Goal: Information Seeking & Learning: Check status

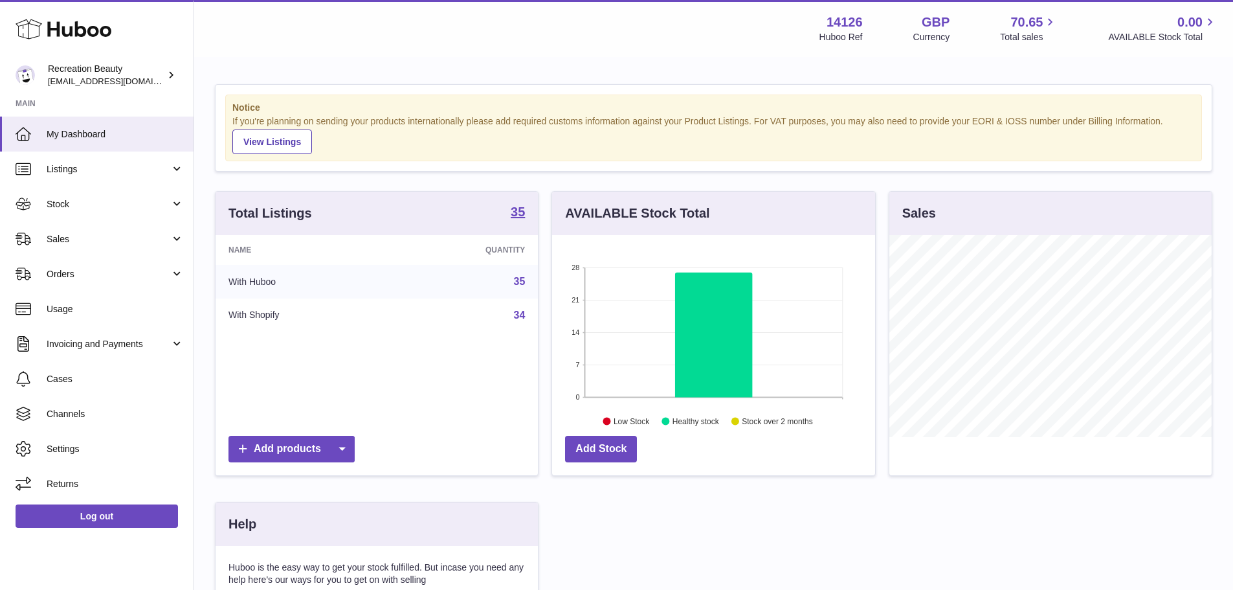
scroll to position [202, 323]
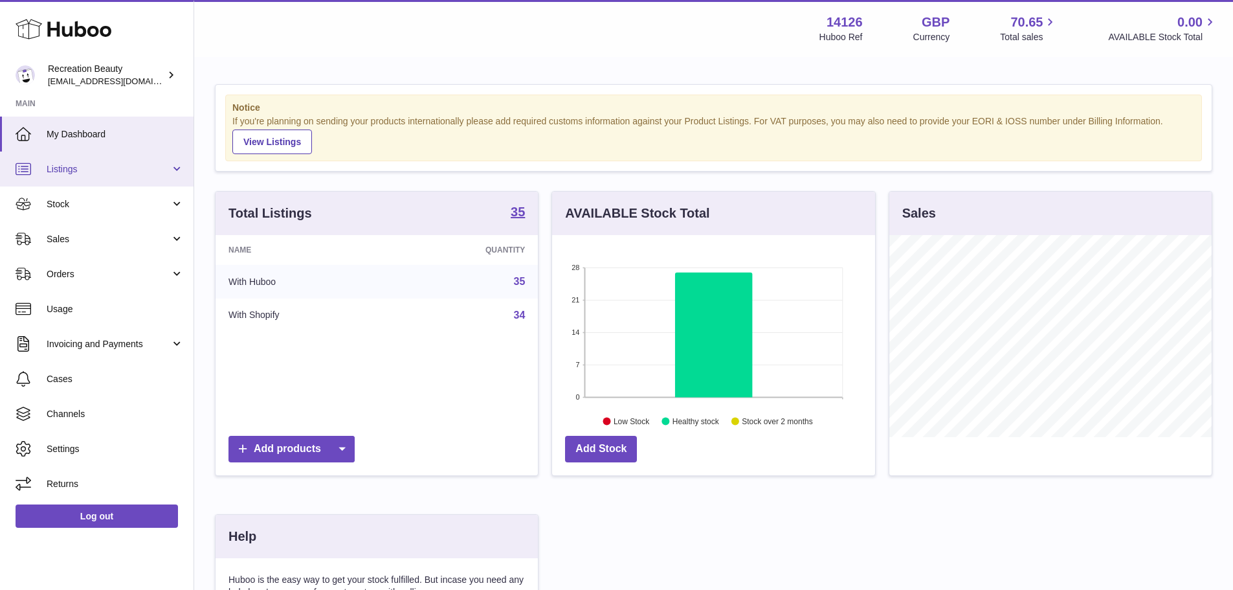
click at [100, 164] on span "Listings" at bounding box center [109, 169] width 124 height 12
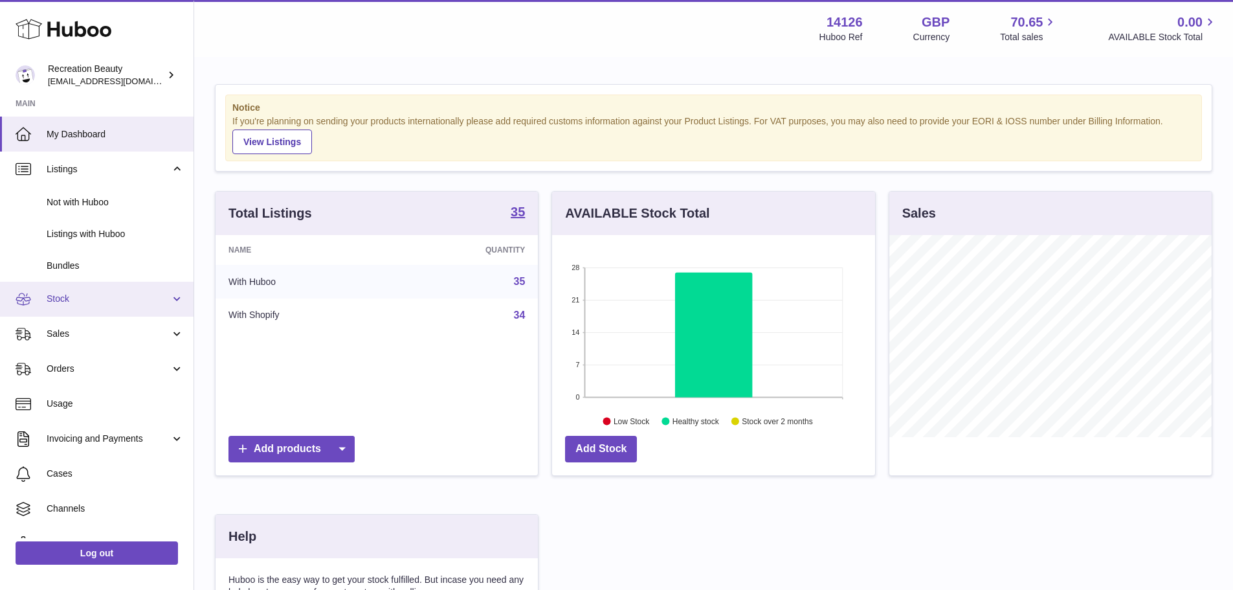
click at [97, 293] on span "Stock" at bounding box center [109, 299] width 124 height 12
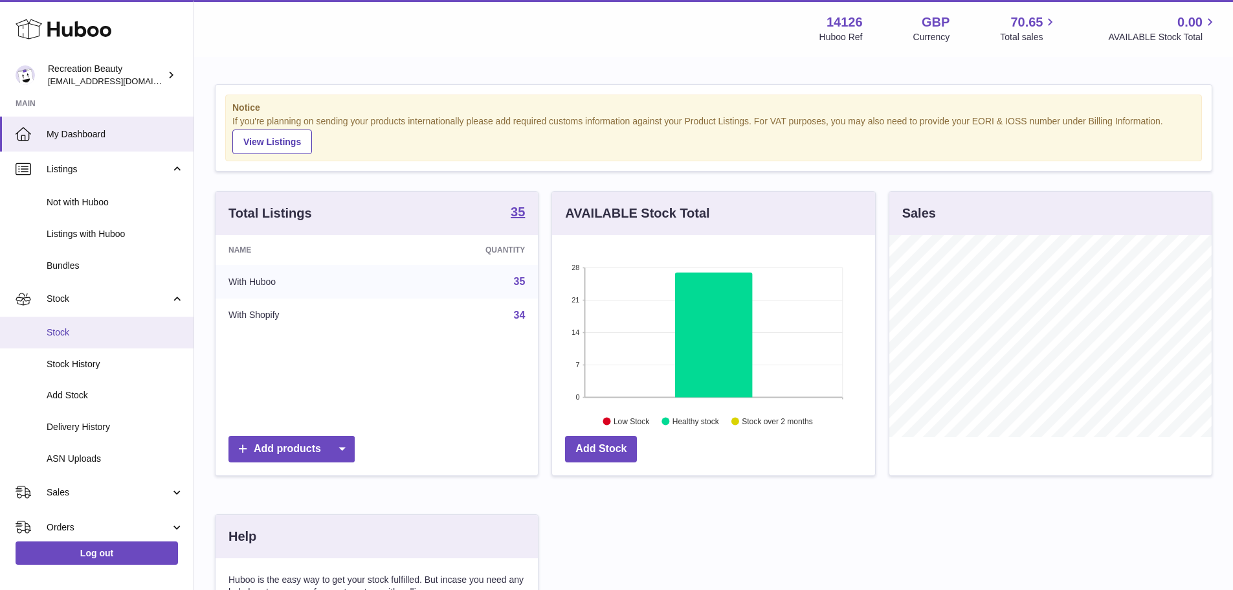
click at [95, 323] on link "Stock" at bounding box center [97, 333] width 194 height 32
click at [101, 326] on span "Stock" at bounding box center [115, 332] width 137 height 12
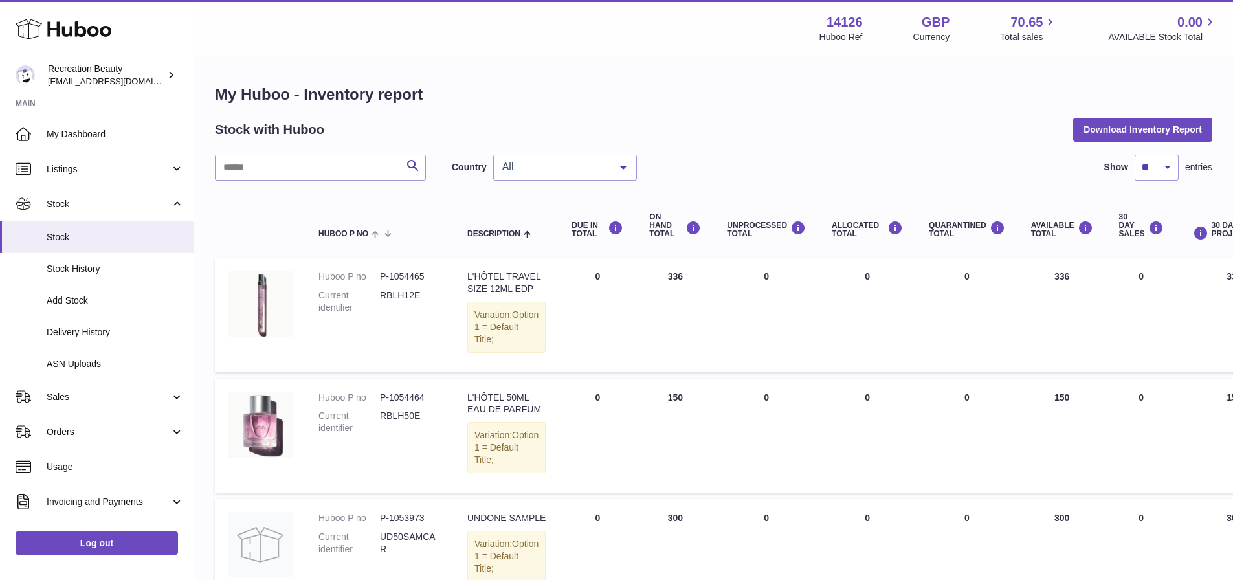
click at [592, 168] on span "All" at bounding box center [554, 167] width 111 height 13
click at [537, 240] on span "NL" at bounding box center [565, 245] width 142 height 26
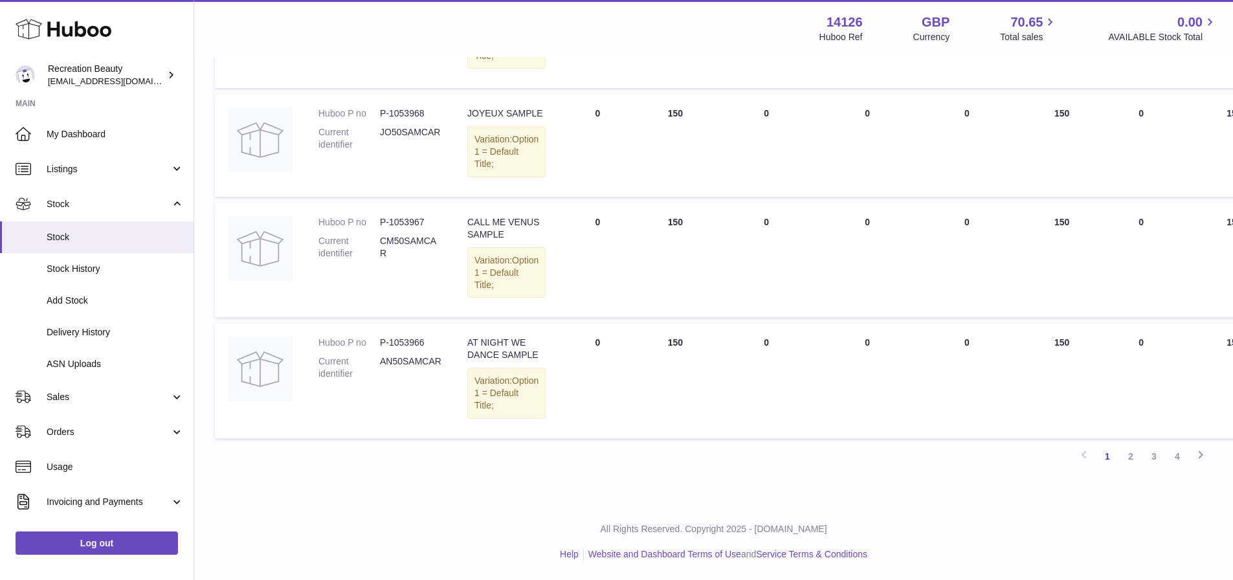
scroll to position [1191, 0]
click at [1133, 462] on link "2" at bounding box center [1130, 456] width 23 height 23
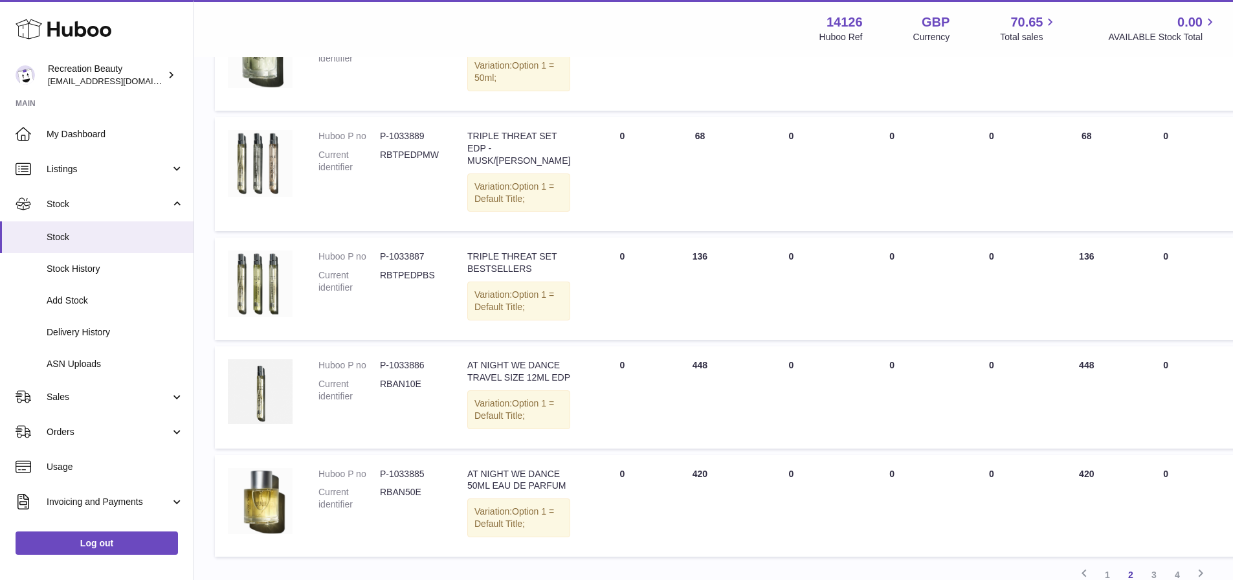
scroll to position [1110, 0]
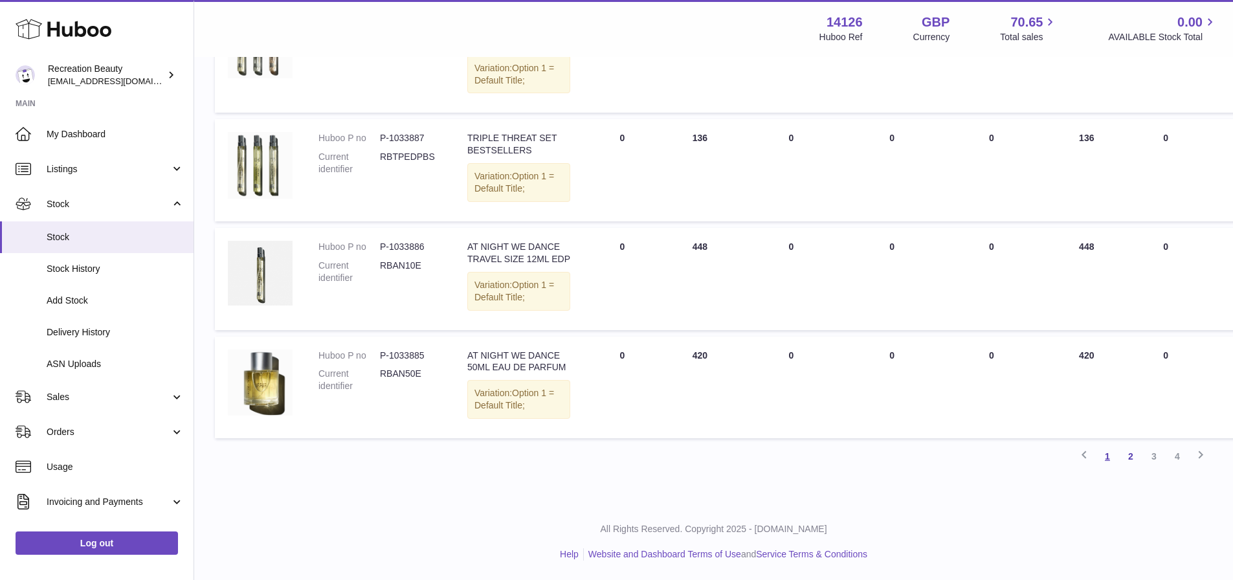
click at [1105, 458] on link "1" at bounding box center [1107, 456] width 23 height 23
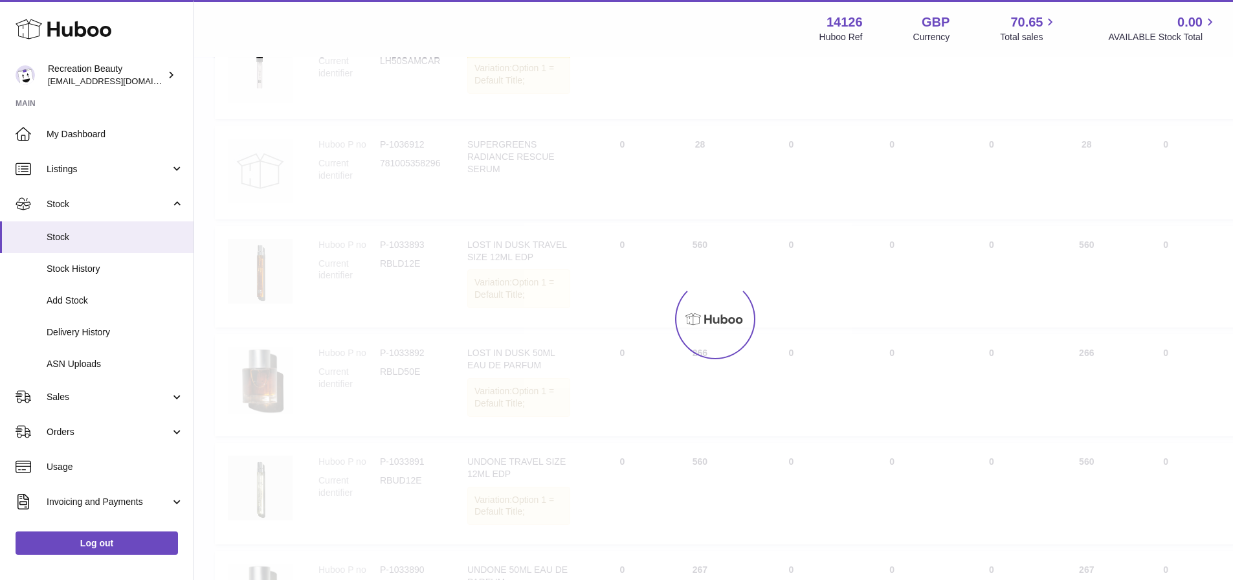
scroll to position [58, 0]
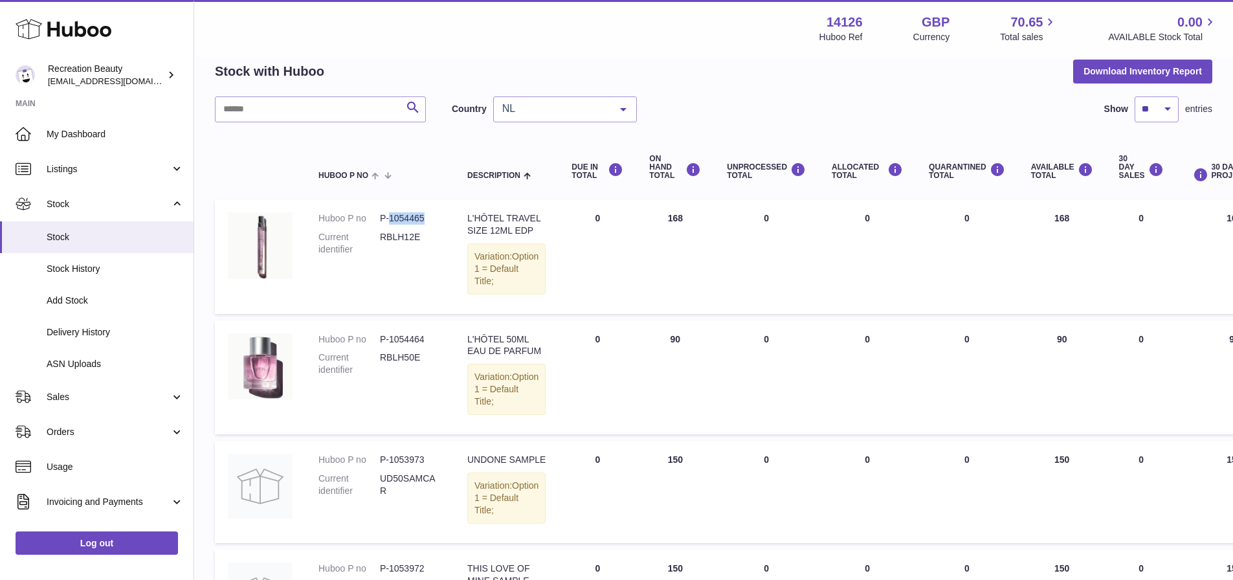
drag, startPoint x: 426, startPoint y: 218, endPoint x: 388, endPoint y: 218, distance: 37.5
click at [388, 218] on dd "P-1054465" at bounding box center [410, 218] width 61 height 12
copy dd "1054465"
drag, startPoint x: 425, startPoint y: 362, endPoint x: 388, endPoint y: 364, distance: 37.0
click at [388, 346] on dd "P-1054464" at bounding box center [410, 339] width 61 height 12
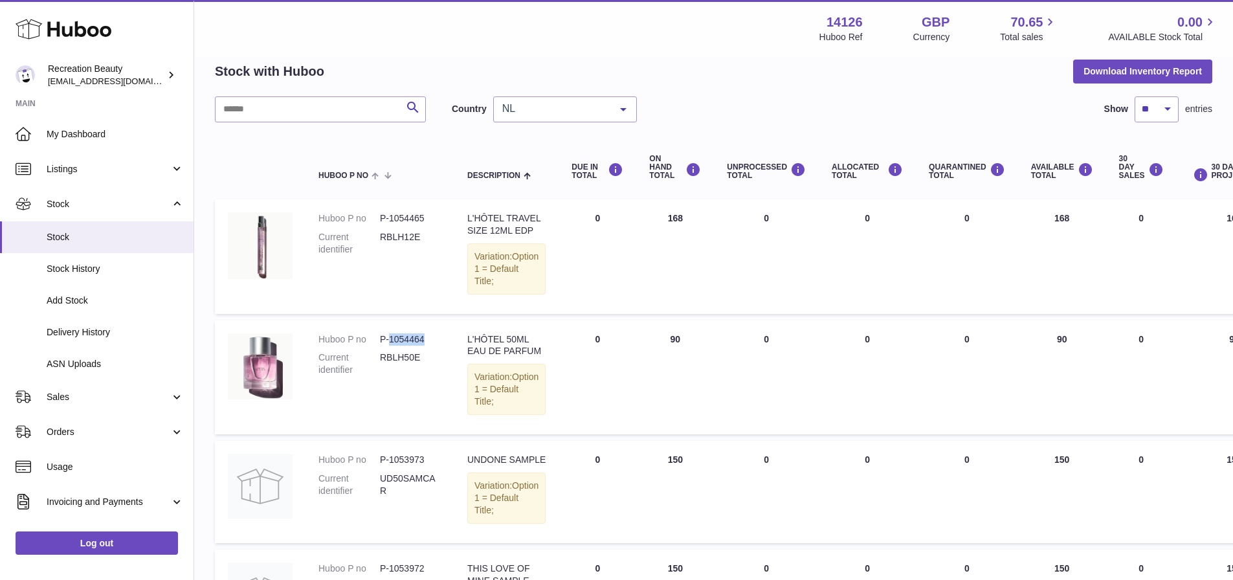
copy dd "1054464"
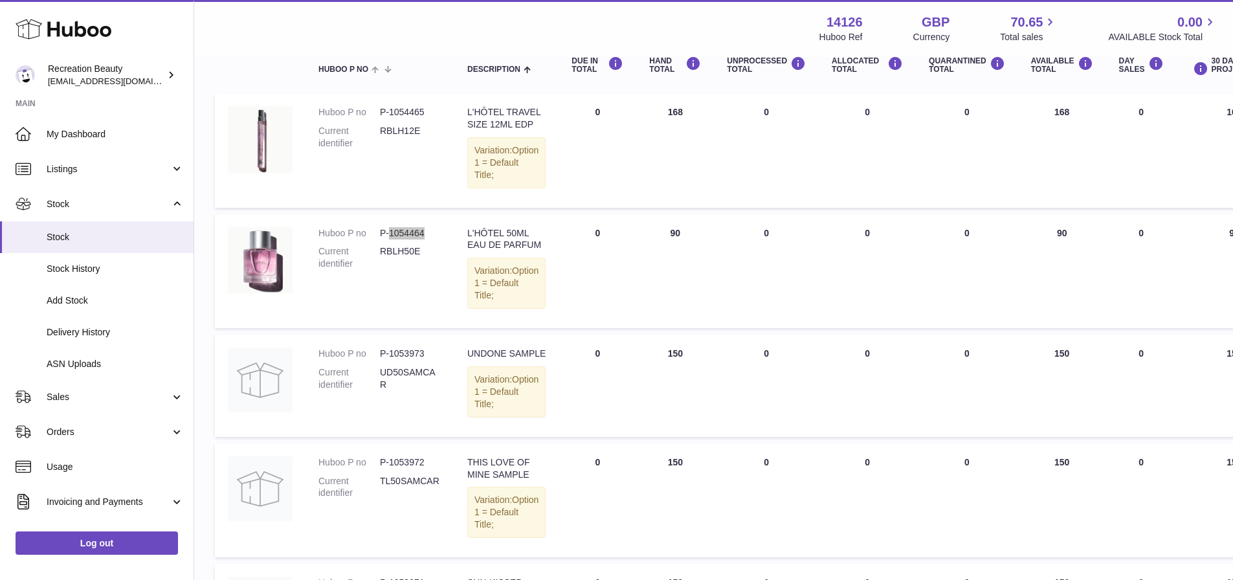
scroll to position [188, 0]
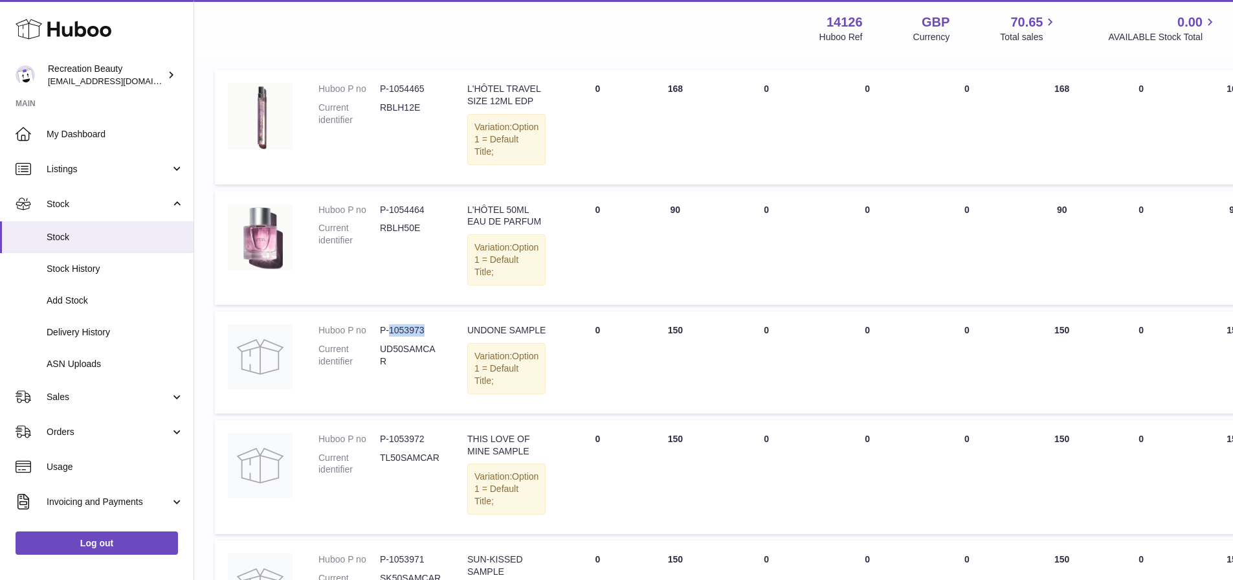
drag, startPoint x: 427, startPoint y: 381, endPoint x: 389, endPoint y: 379, distance: 38.2
click at [389, 337] on dd "P-1053973" at bounding box center [410, 330] width 61 height 12
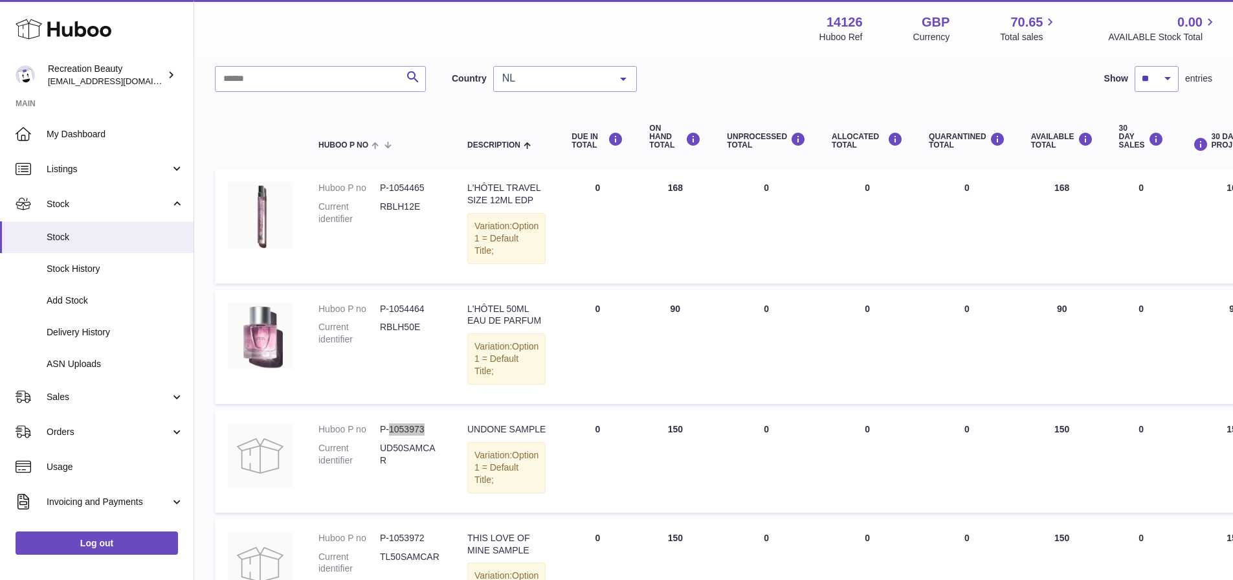
scroll to position [194, 0]
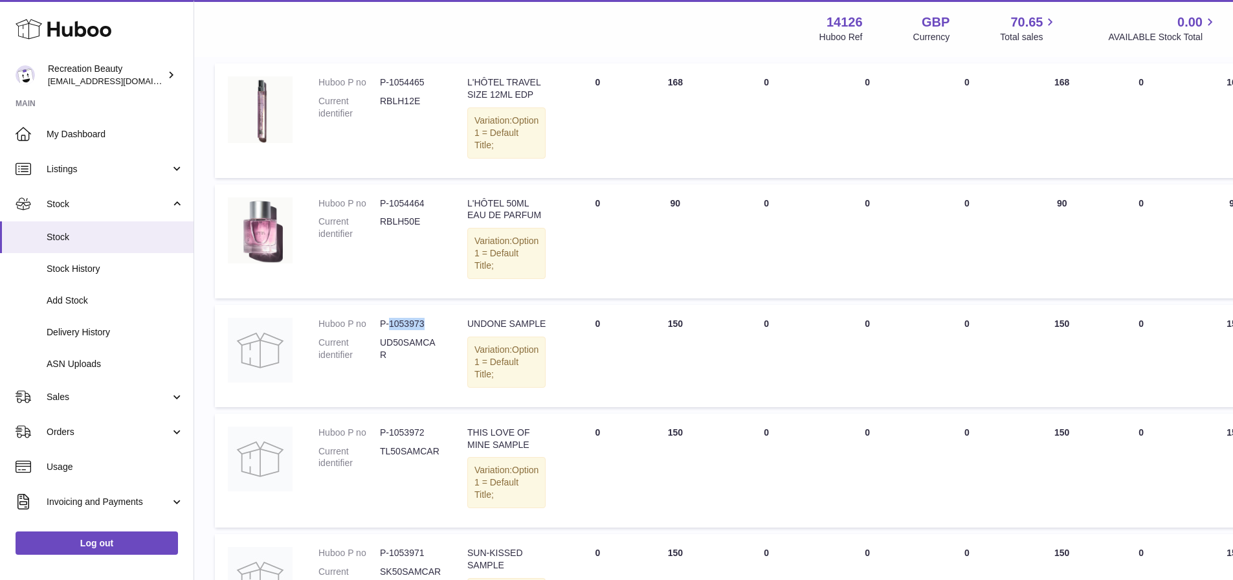
copy dd "1053973"
drag, startPoint x: 427, startPoint y: 506, endPoint x: 390, endPoint y: 506, distance: 36.9
click at [390, 439] on dd "P-1053972" at bounding box center [410, 433] width 61 height 12
copy dd "1053972"
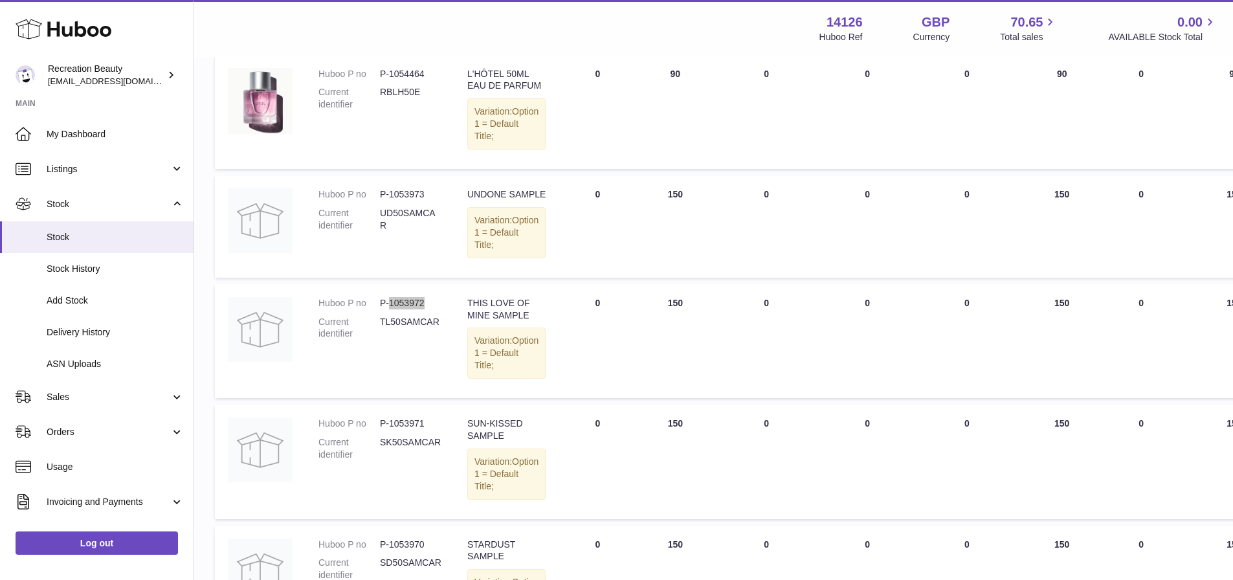
scroll to position [453, 0]
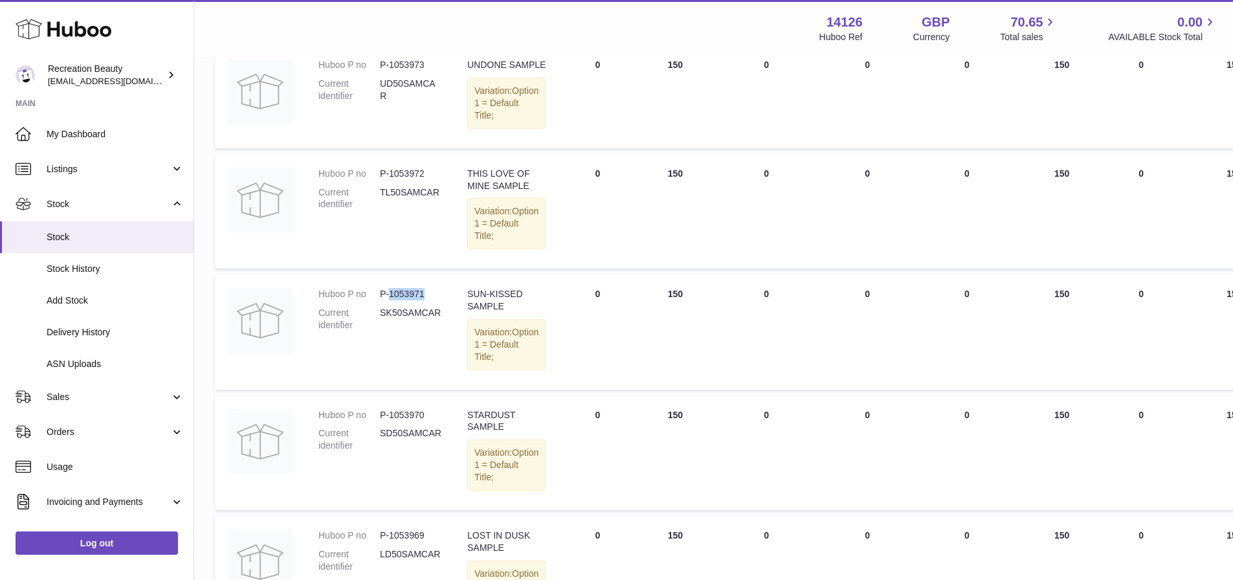
drag, startPoint x: 423, startPoint y: 376, endPoint x: 390, endPoint y: 379, distance: 32.5
click at [390, 300] on dd "P-1053971" at bounding box center [410, 294] width 61 height 12
copy dd "1053971"
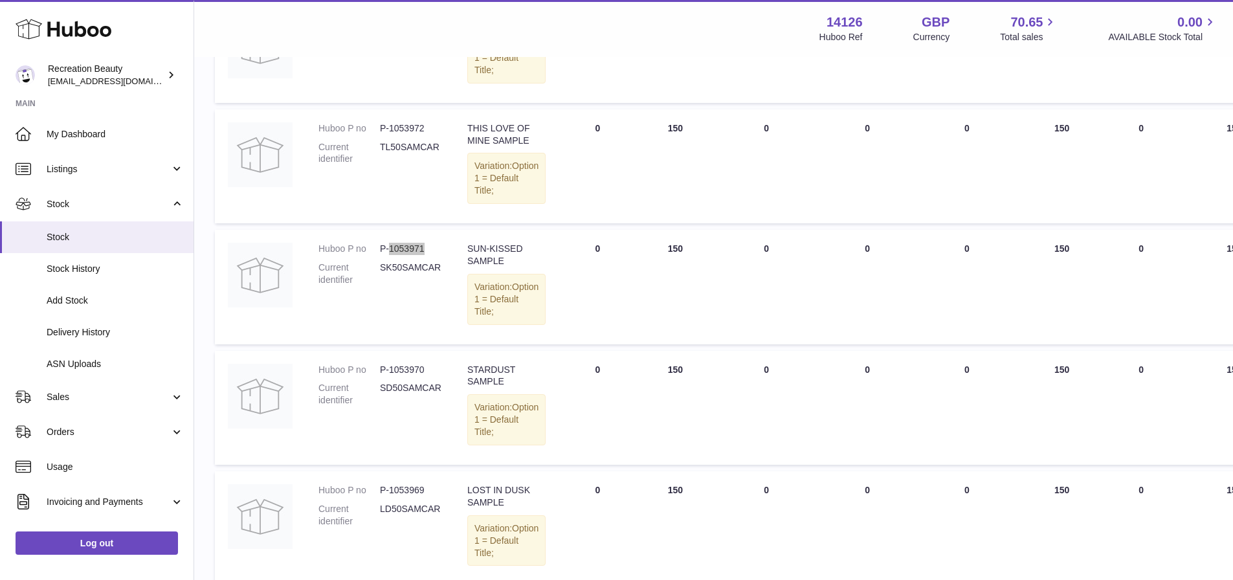
scroll to position [518, 0]
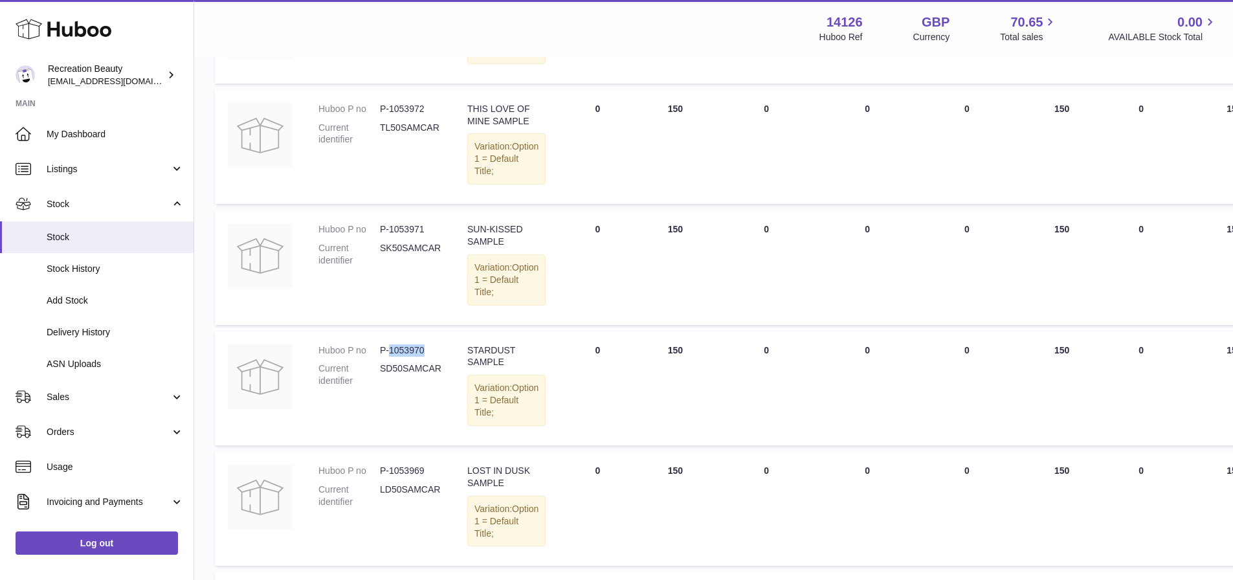
drag, startPoint x: 428, startPoint y: 449, endPoint x: 388, endPoint y: 448, distance: 39.5
click at [388, 357] on dd "P-1053970" at bounding box center [410, 350] width 61 height 12
copy dd "1053970"
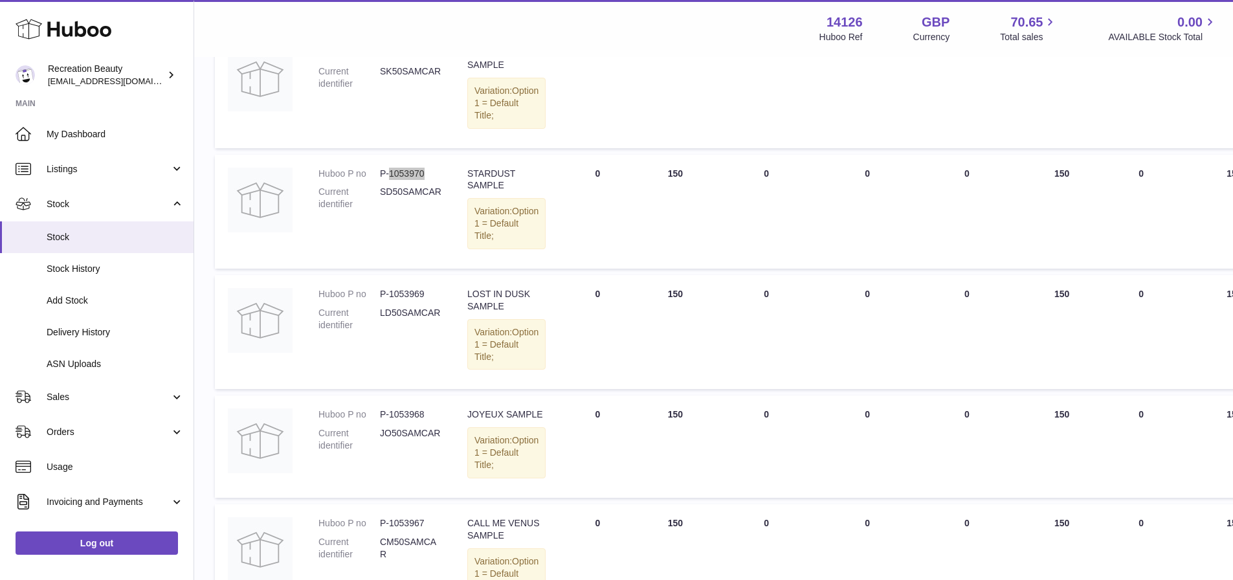
scroll to position [712, 0]
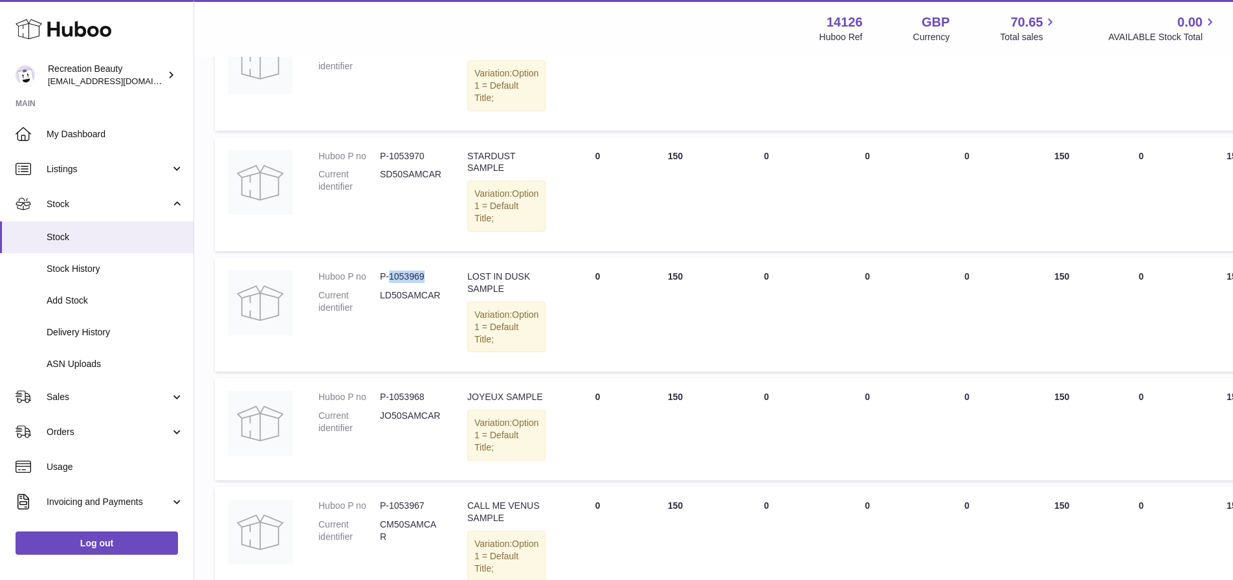
drag, startPoint x: 427, startPoint y: 381, endPoint x: 390, endPoint y: 385, distance: 37.0
click at [390, 283] on dd "P-1053969" at bounding box center [410, 277] width 61 height 12
copy dd "1053969"
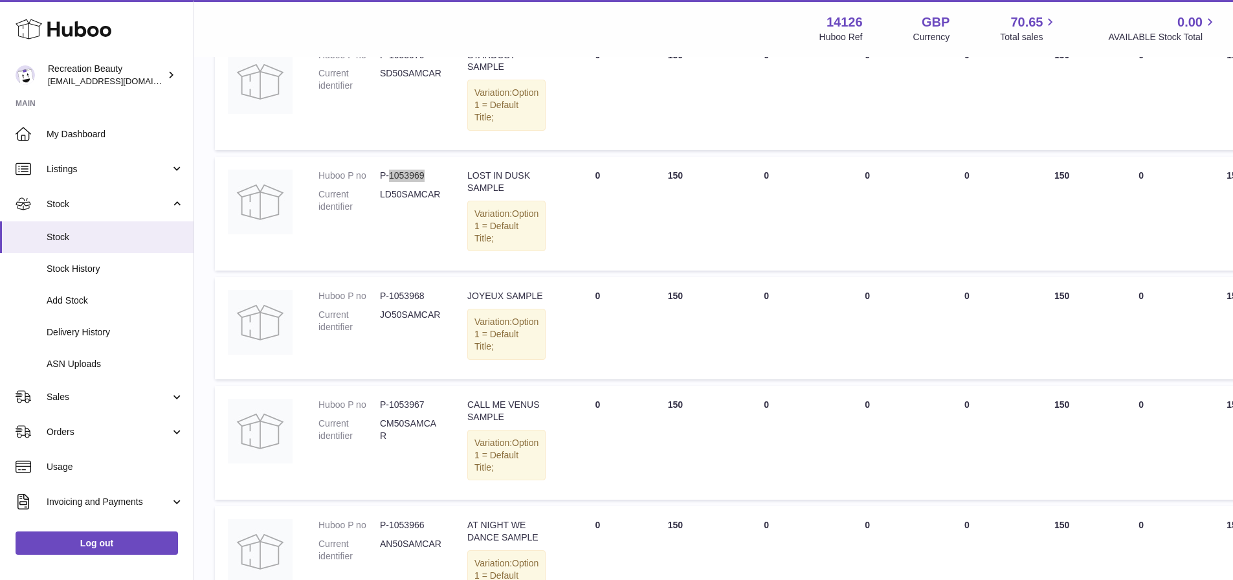
scroll to position [842, 0]
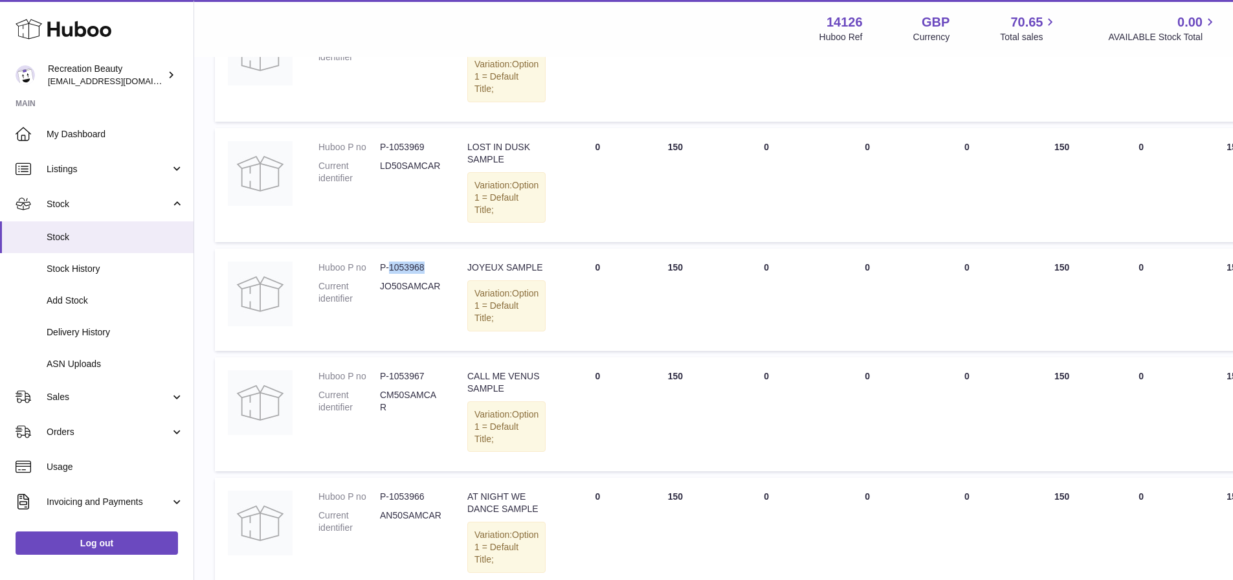
drag, startPoint x: 429, startPoint y: 388, endPoint x: 388, endPoint y: 388, distance: 40.8
click at [388, 274] on dd "P-1053968" at bounding box center [410, 268] width 61 height 12
copy dd "1053968"
drag, startPoint x: 425, startPoint y: 525, endPoint x: 389, endPoint y: 524, distance: 36.3
click at [389, 383] on dd "P-1053967" at bounding box center [410, 376] width 61 height 12
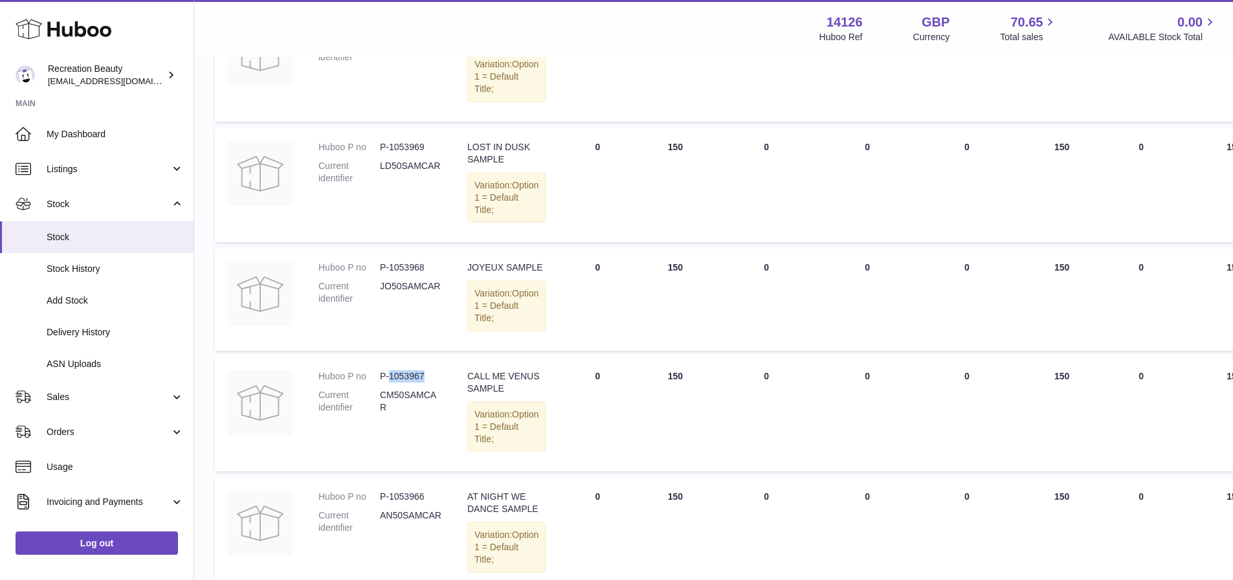
copy dd "1053967"
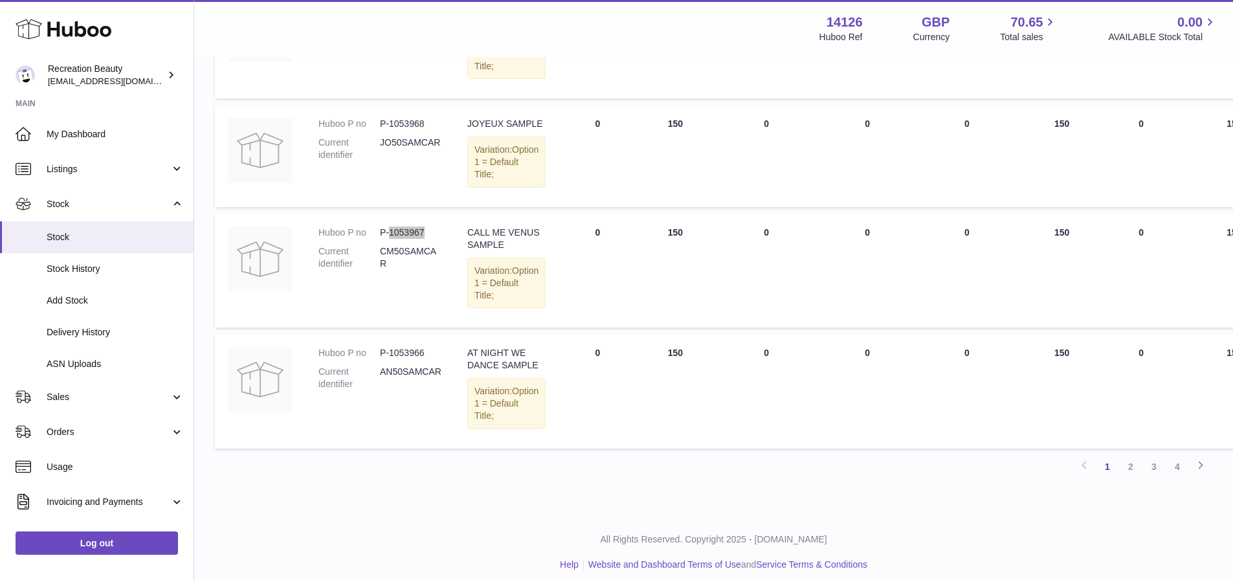
scroll to position [1165, 0]
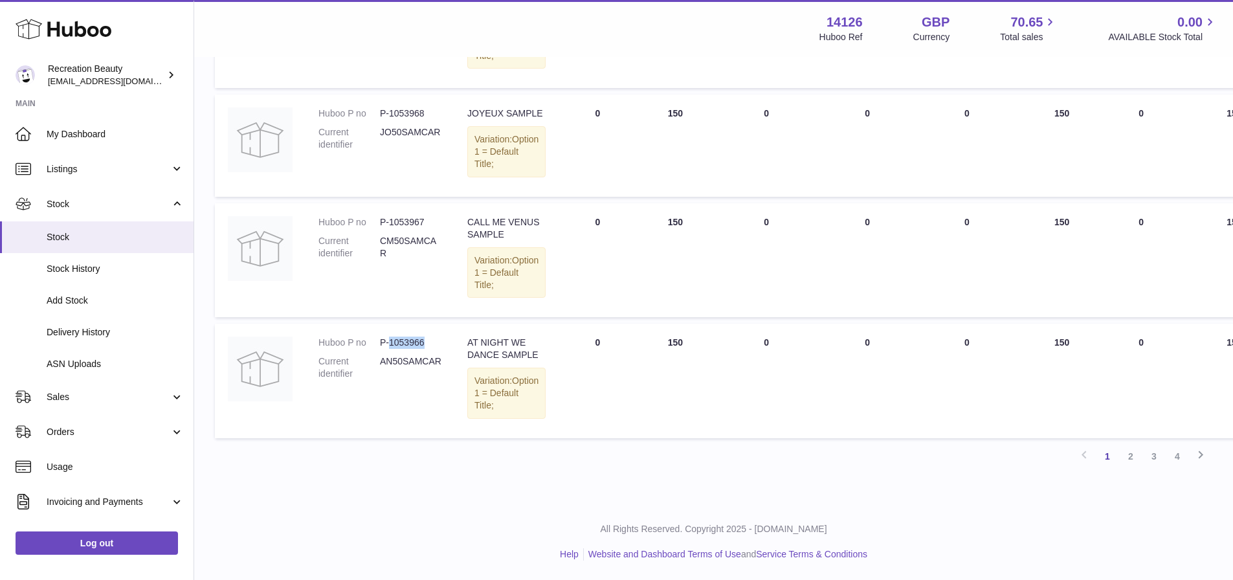
drag, startPoint x: 430, startPoint y: 345, endPoint x: 390, endPoint y: 342, distance: 39.6
click at [390, 342] on dd "P-1053966" at bounding box center [410, 343] width 61 height 12
copy dd "1053966"
click at [1133, 454] on link "2" at bounding box center [1130, 456] width 23 height 23
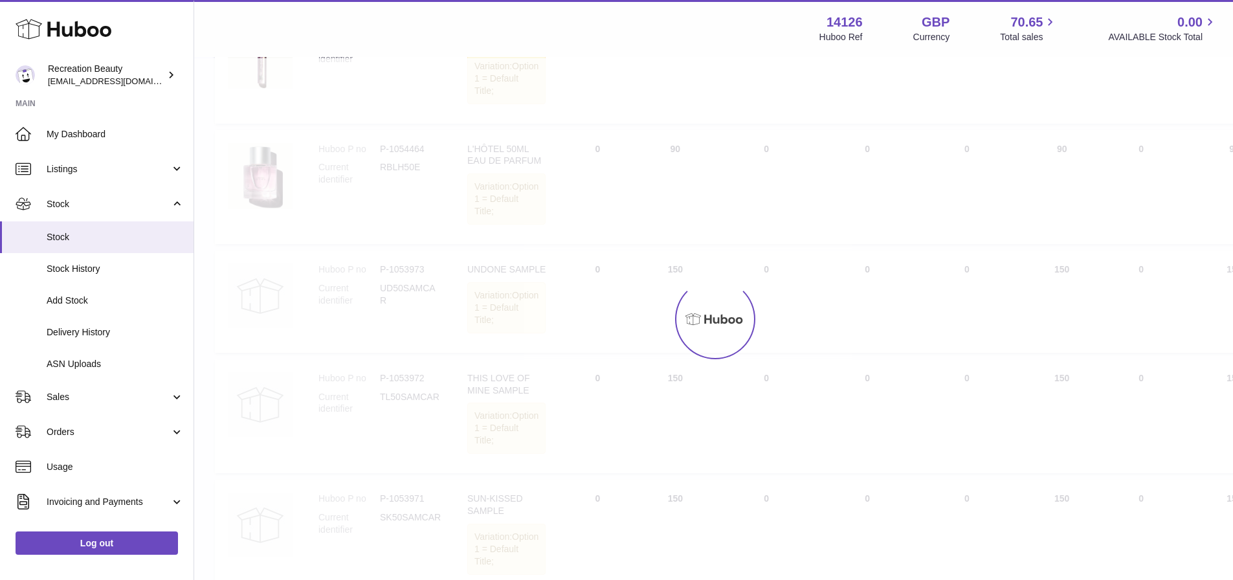
scroll to position [58, 0]
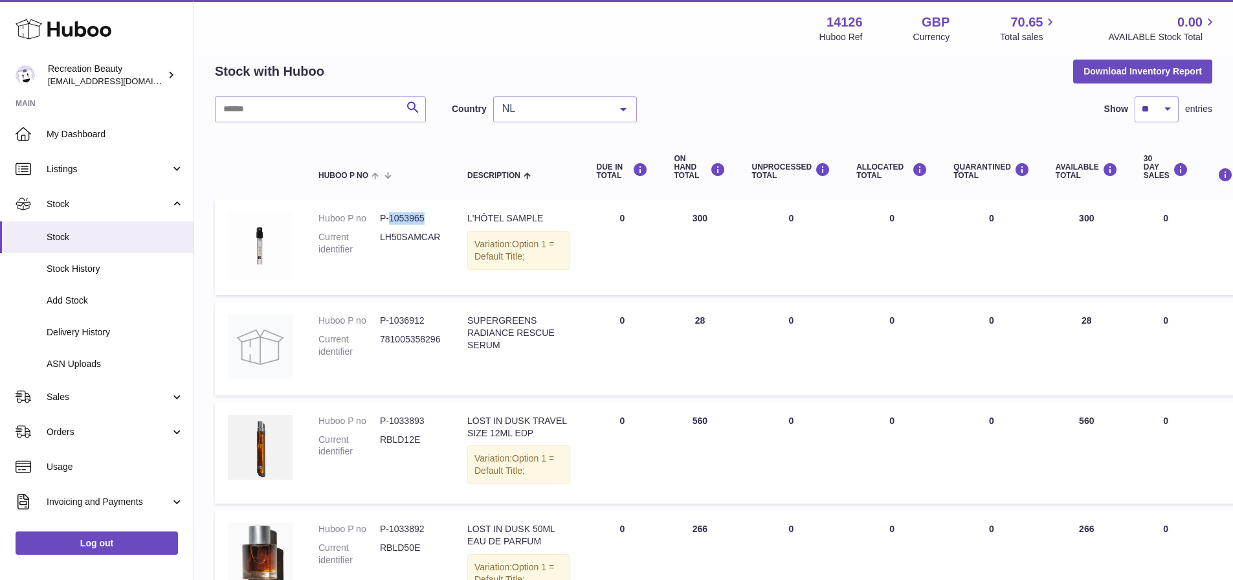
drag, startPoint x: 426, startPoint y: 215, endPoint x: 390, endPoint y: 217, distance: 36.3
click at [390, 217] on dd "P-1053965" at bounding box center [410, 218] width 61 height 12
drag, startPoint x: 429, startPoint y: 341, endPoint x: 388, endPoint y: 340, distance: 40.1
click at [388, 327] on dd "P-1036912" at bounding box center [410, 321] width 61 height 12
drag, startPoint x: 427, startPoint y: 434, endPoint x: 390, endPoint y: 437, distance: 37.0
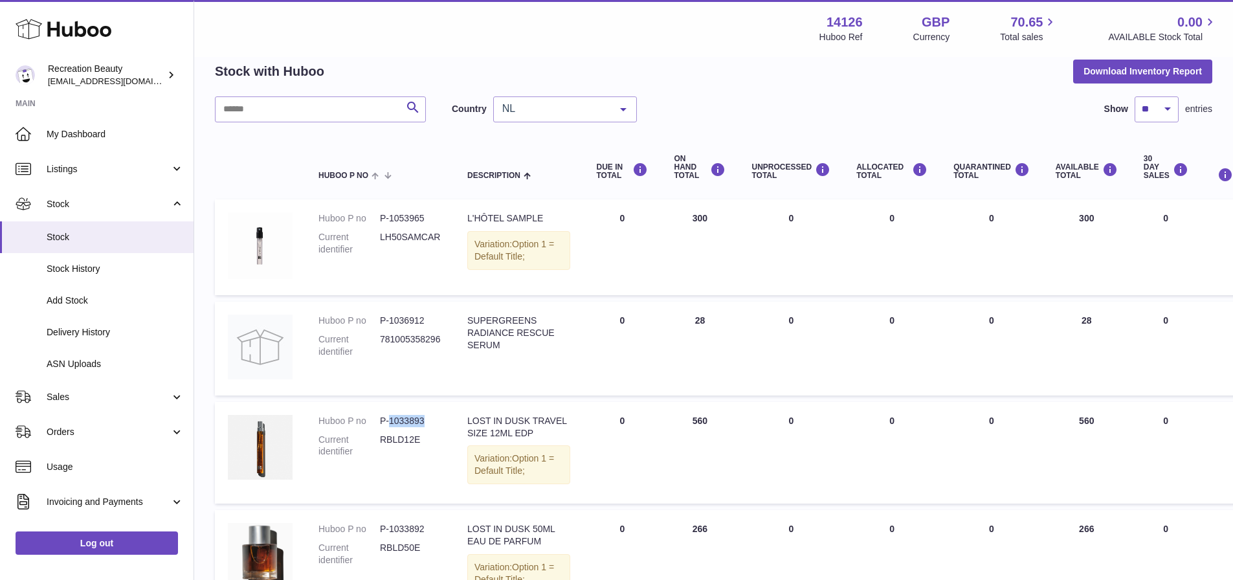
click at [390, 427] on dd "P-1033893" at bounding box center [410, 421] width 61 height 12
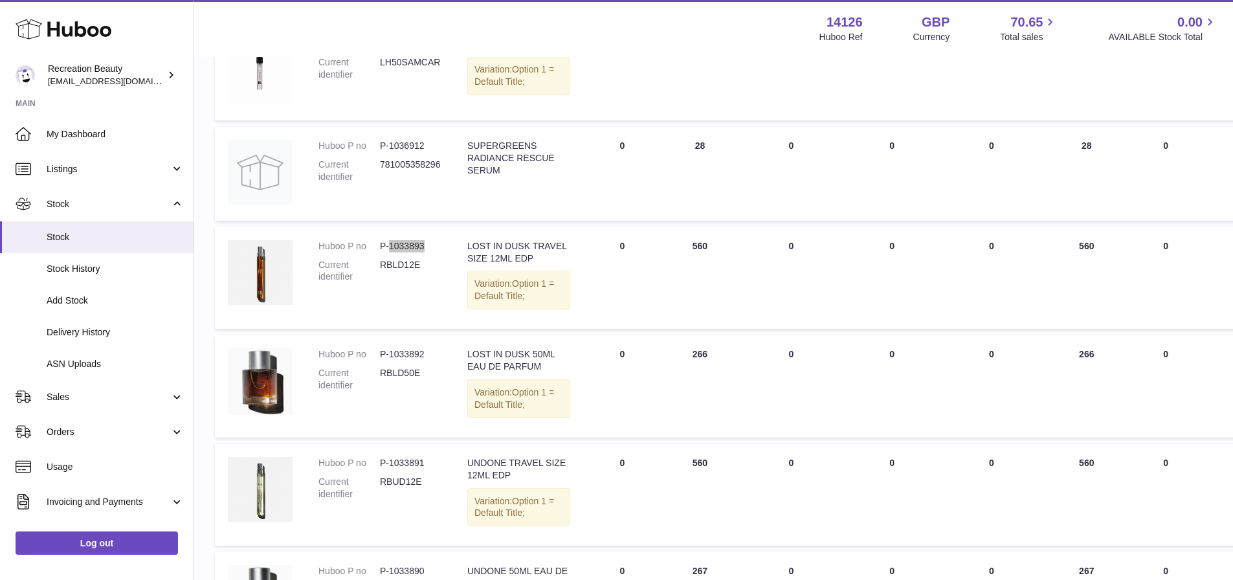
scroll to position [252, 0]
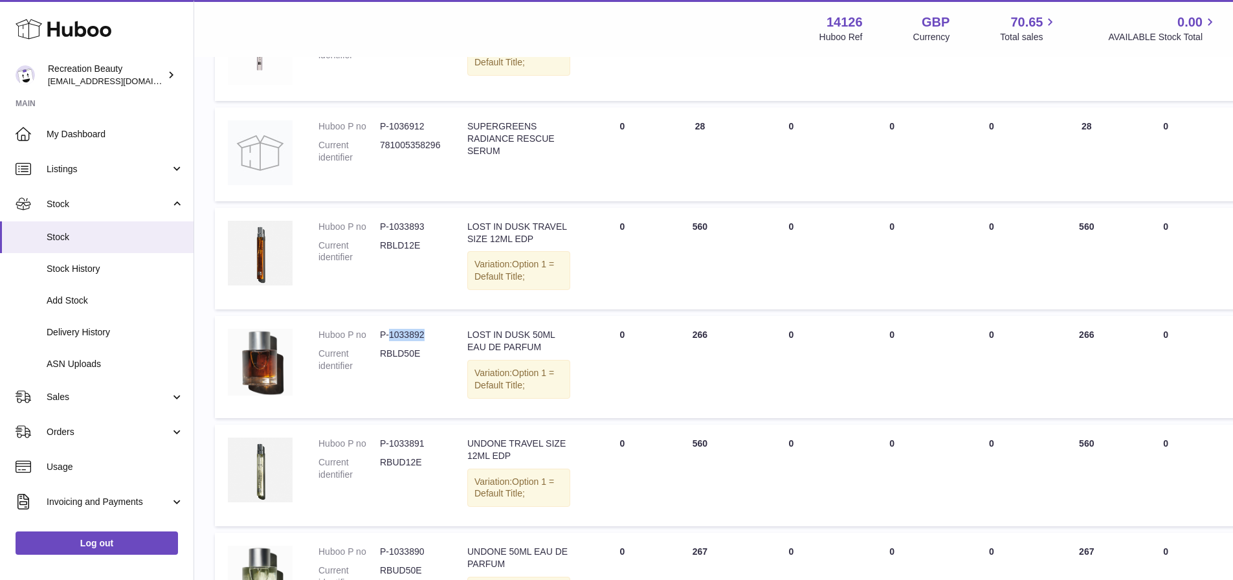
drag, startPoint x: 426, startPoint y: 377, endPoint x: 390, endPoint y: 375, distance: 35.7
click at [390, 341] on dd "P-1033892" at bounding box center [410, 335] width 61 height 12
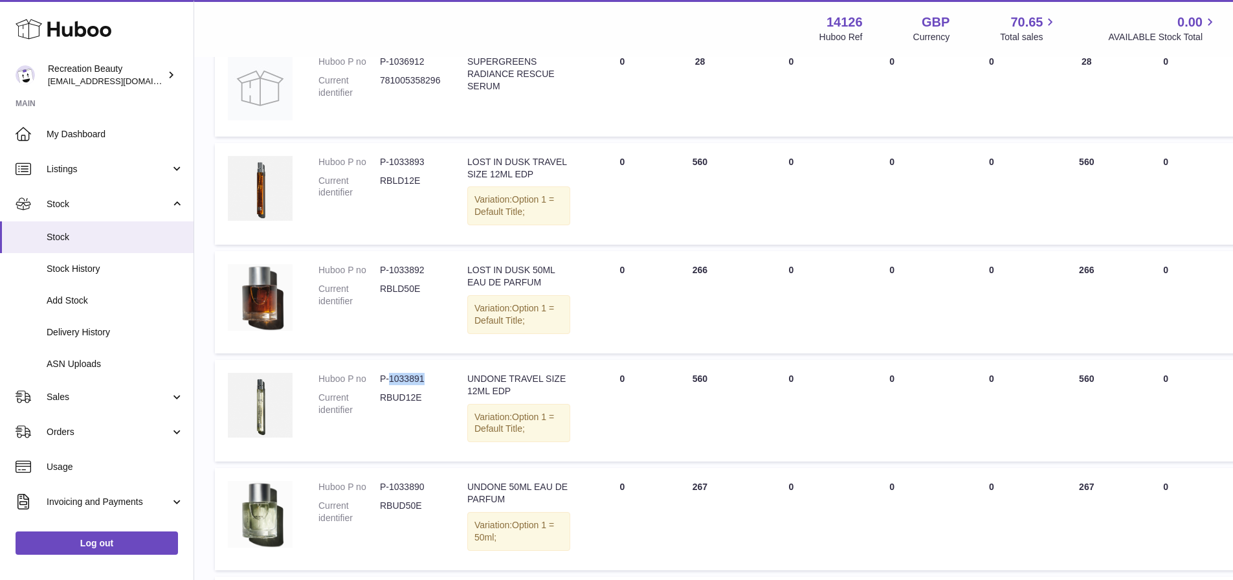
drag, startPoint x: 418, startPoint y: 444, endPoint x: 390, endPoint y: 445, distance: 27.9
click at [390, 385] on dd "P-1033891" at bounding box center [410, 379] width 61 height 12
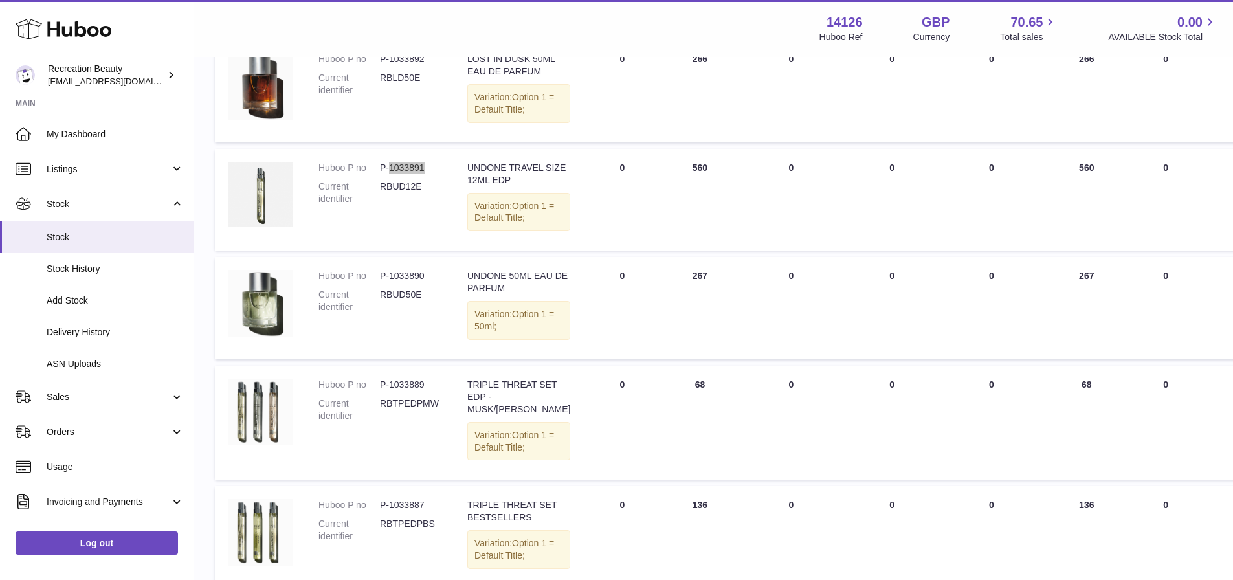
scroll to position [576, 0]
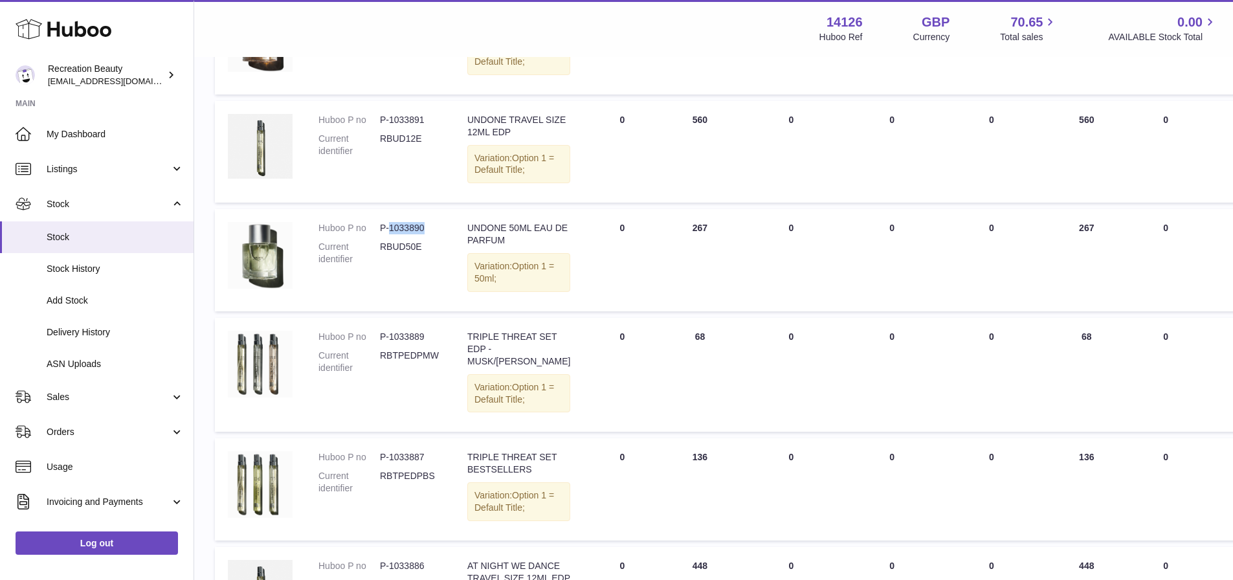
drag, startPoint x: 429, startPoint y: 320, endPoint x: 388, endPoint y: 323, distance: 40.9
click at [388, 234] on dd "P-1033890" at bounding box center [410, 228] width 61 height 12
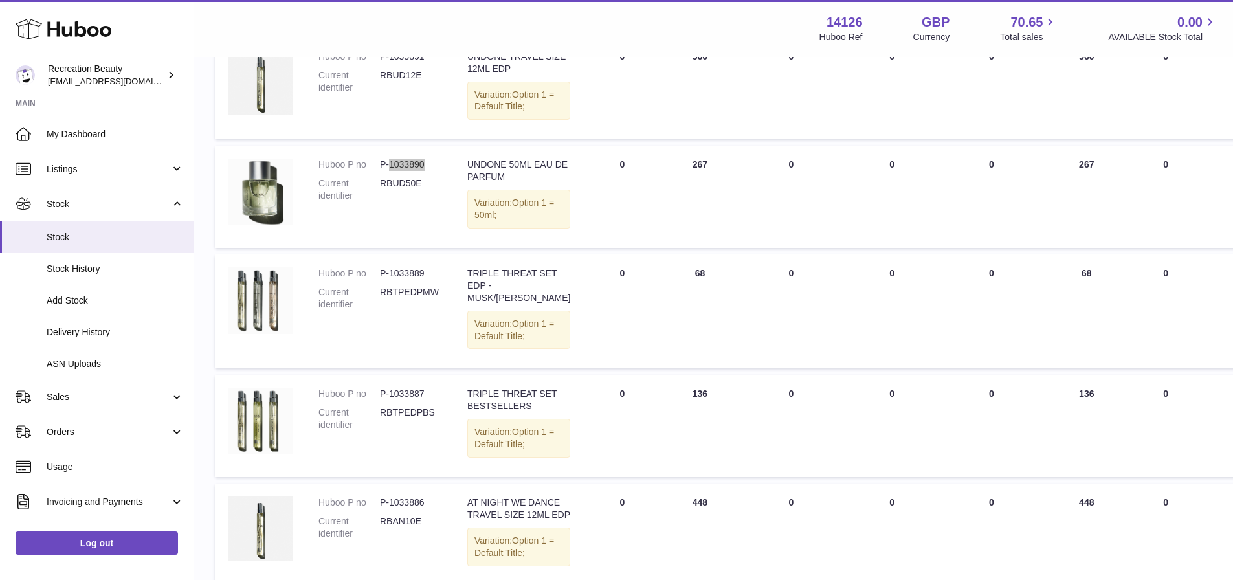
scroll to position [641, 0]
drag, startPoint x: 427, startPoint y: 383, endPoint x: 391, endPoint y: 382, distance: 36.3
click at [391, 278] on dd "P-1033889" at bounding box center [410, 272] width 61 height 12
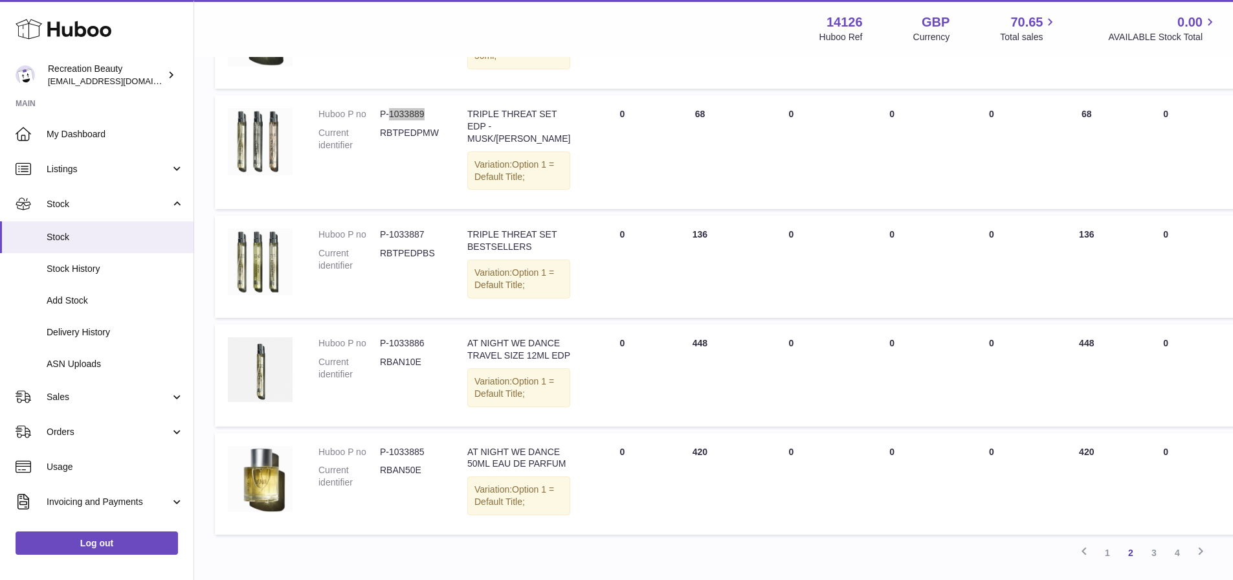
scroll to position [835, 0]
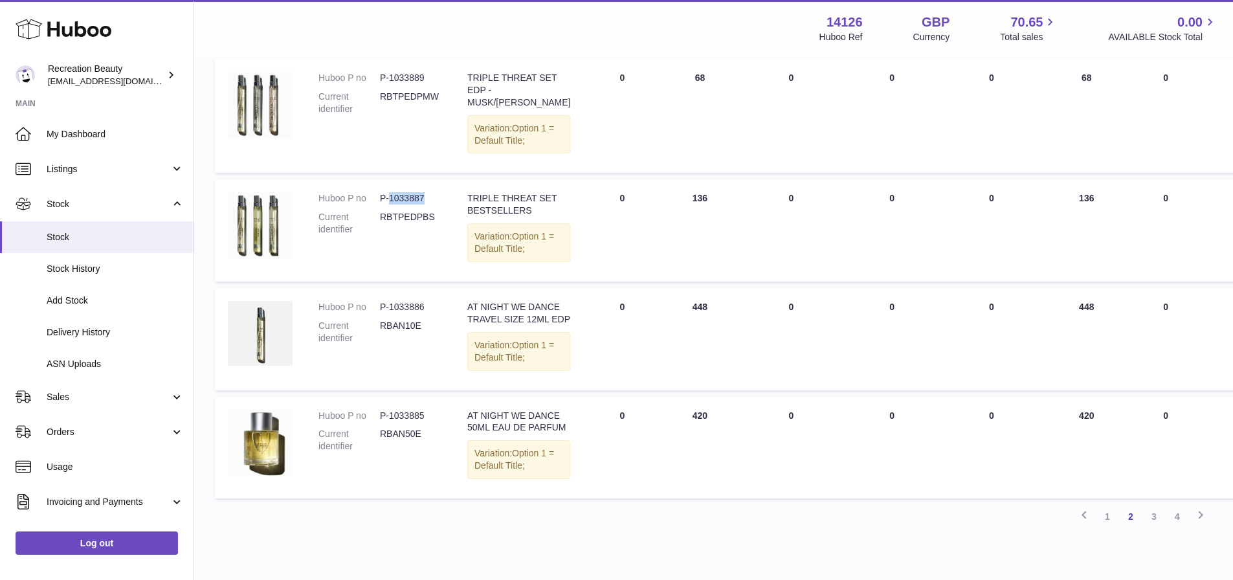
drag, startPoint x: 430, startPoint y: 328, endPoint x: 389, endPoint y: 329, distance: 40.8
click at [389, 205] on dd "P-1033887" at bounding box center [410, 198] width 61 height 12
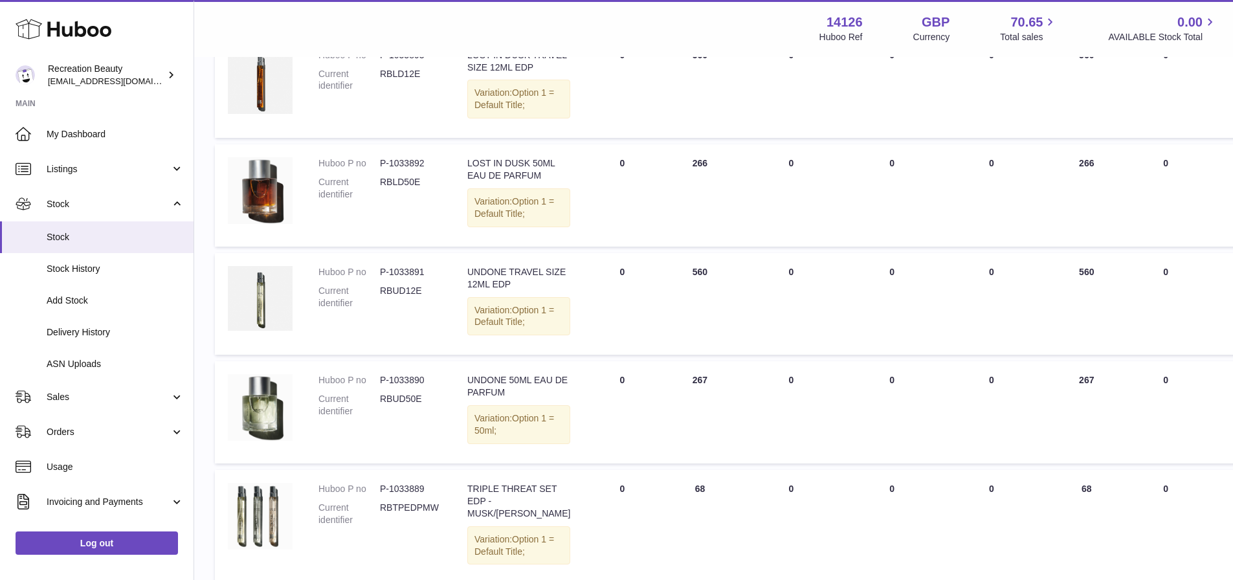
scroll to position [447, 0]
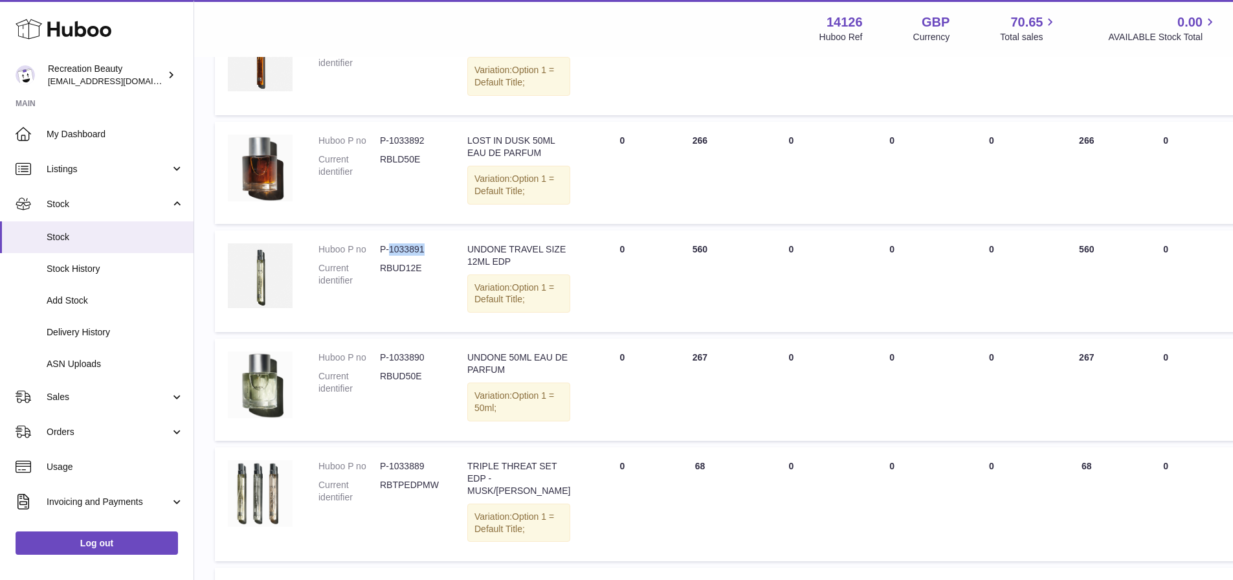
drag, startPoint x: 425, startPoint y: 316, endPoint x: 388, endPoint y: 319, distance: 36.4
click at [388, 256] on dd "P-1033891" at bounding box center [410, 249] width 61 height 12
drag, startPoint x: 428, startPoint y: 450, endPoint x: 390, endPoint y: 449, distance: 38.2
click at [390, 364] on dd "P-1033890" at bounding box center [410, 358] width 61 height 12
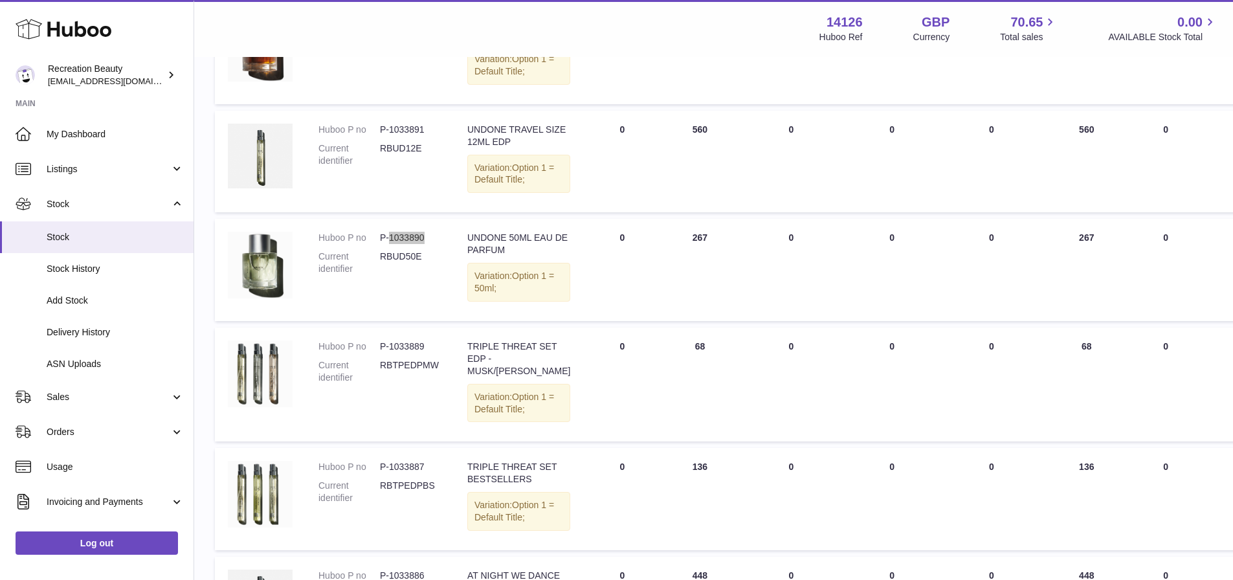
scroll to position [576, 0]
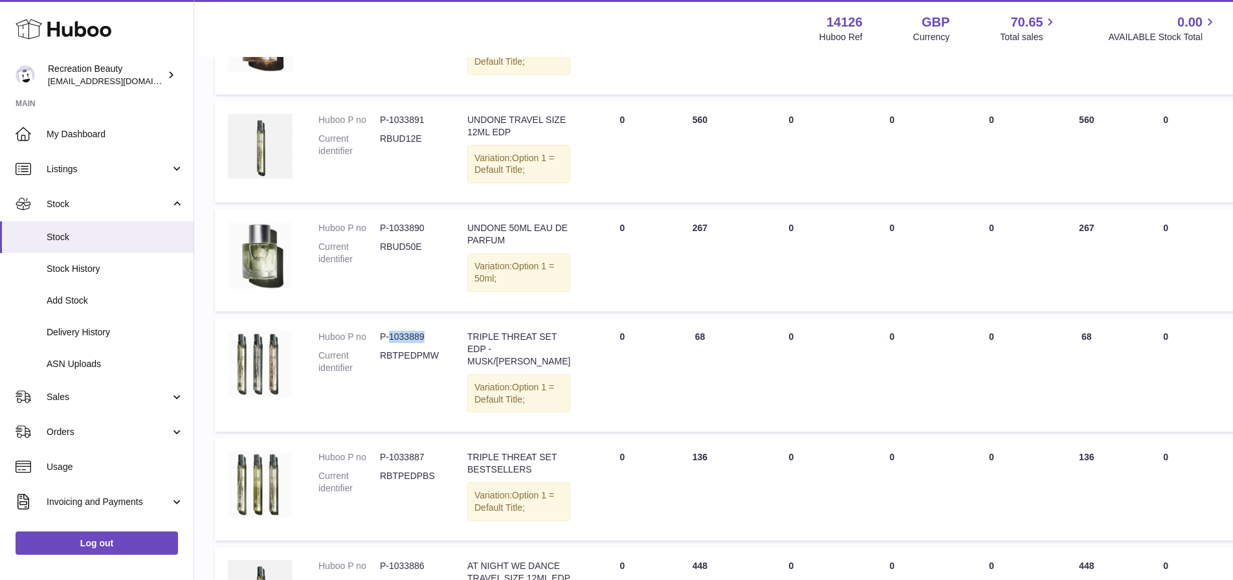
drag, startPoint x: 430, startPoint y: 454, endPoint x: 391, endPoint y: 456, distance: 39.5
click at [391, 343] on dd "P-1033889" at bounding box center [410, 337] width 61 height 12
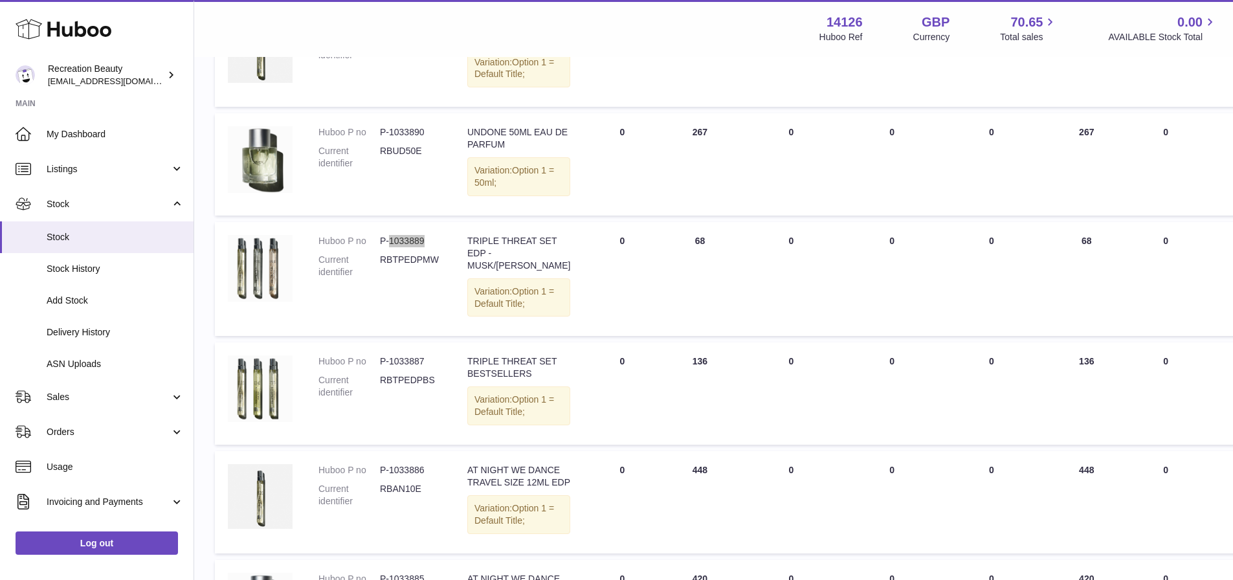
scroll to position [770, 0]
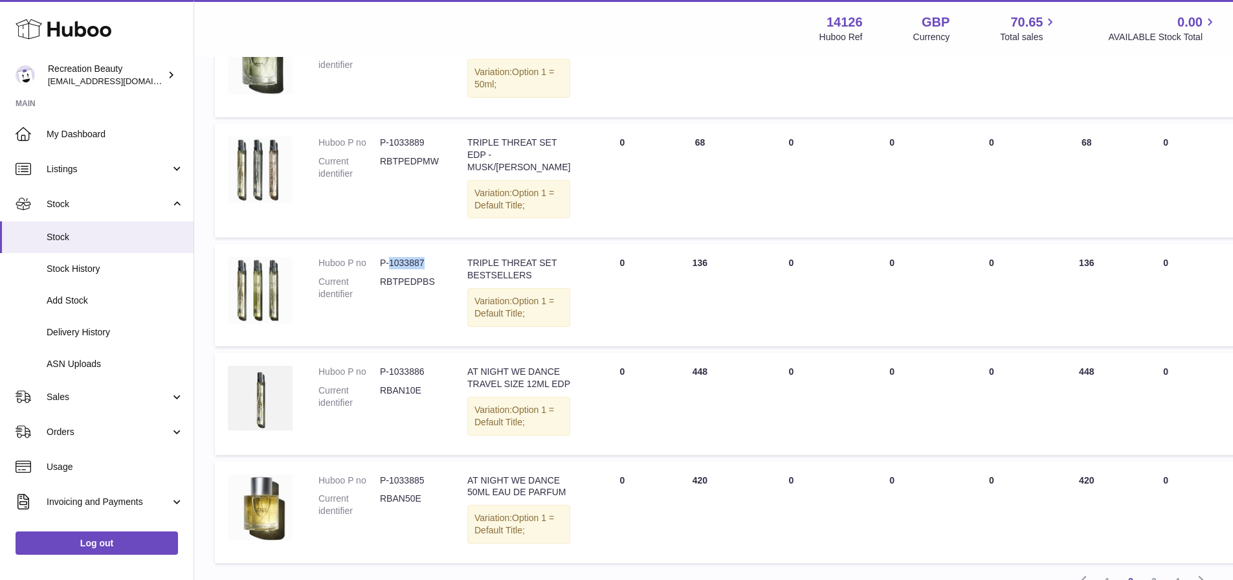
drag, startPoint x: 425, startPoint y: 389, endPoint x: 390, endPoint y: 390, distance: 34.3
click at [390, 269] on dd "P-1033887" at bounding box center [410, 263] width 61 height 12
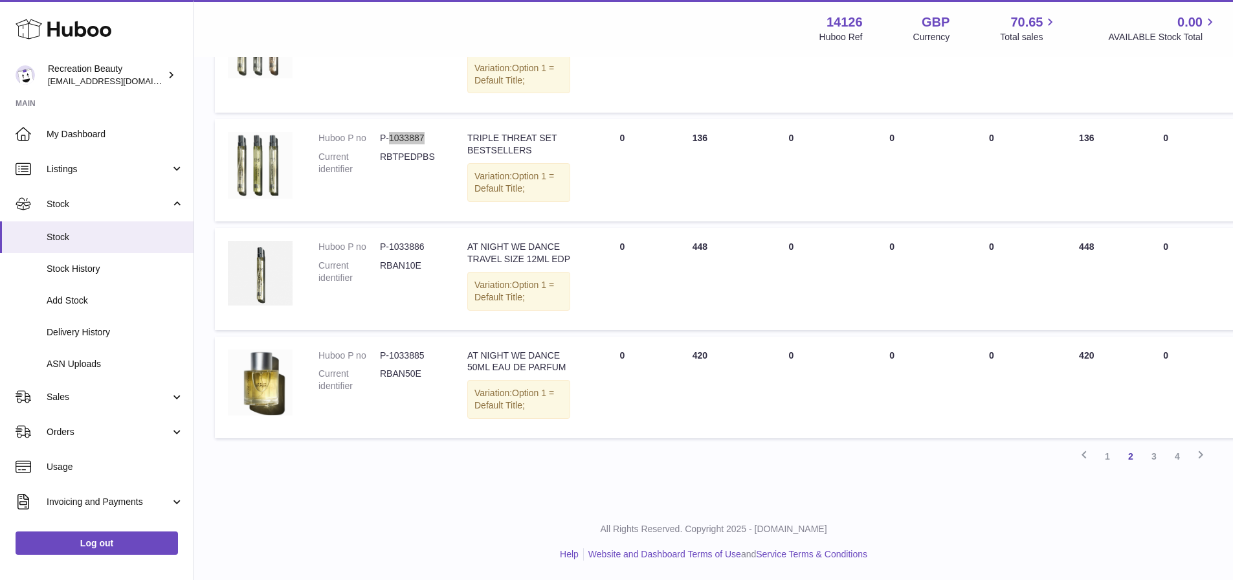
scroll to position [965, 0]
drag, startPoint x: 426, startPoint y: 335, endPoint x: 389, endPoint y: 333, distance: 37.0
click at [389, 253] on dd "P-1033886" at bounding box center [410, 247] width 61 height 12
drag, startPoint x: 429, startPoint y: 463, endPoint x: 391, endPoint y: 463, distance: 38.2
click at [391, 362] on dd "P-1033885" at bounding box center [410, 356] width 61 height 12
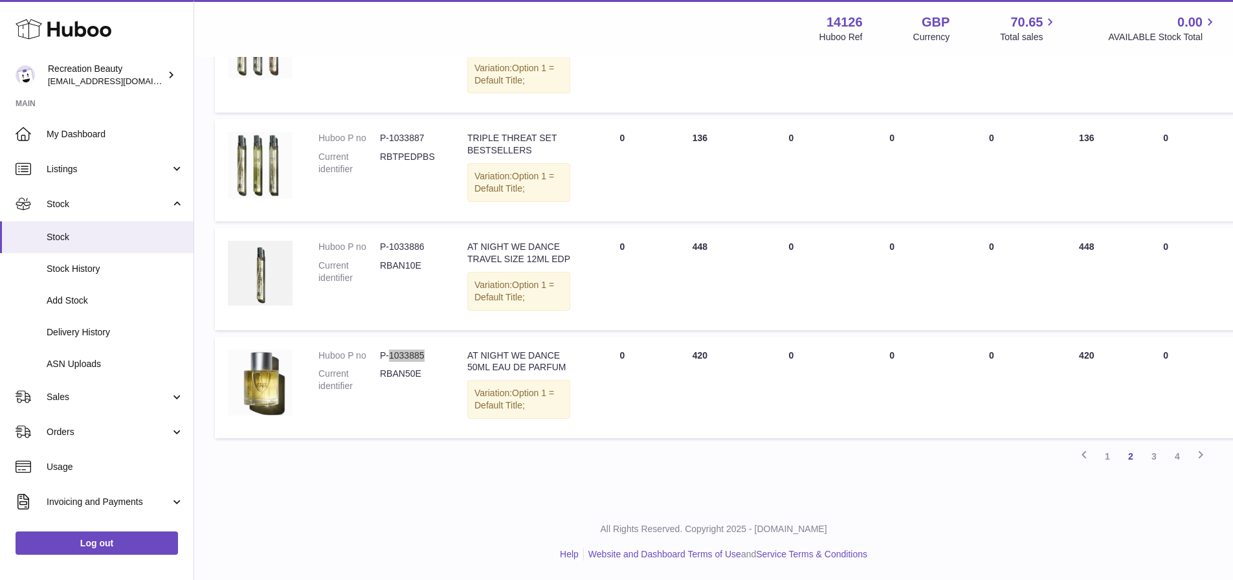
scroll to position [1110, 0]
click at [1159, 458] on link "3" at bounding box center [1154, 456] width 23 height 23
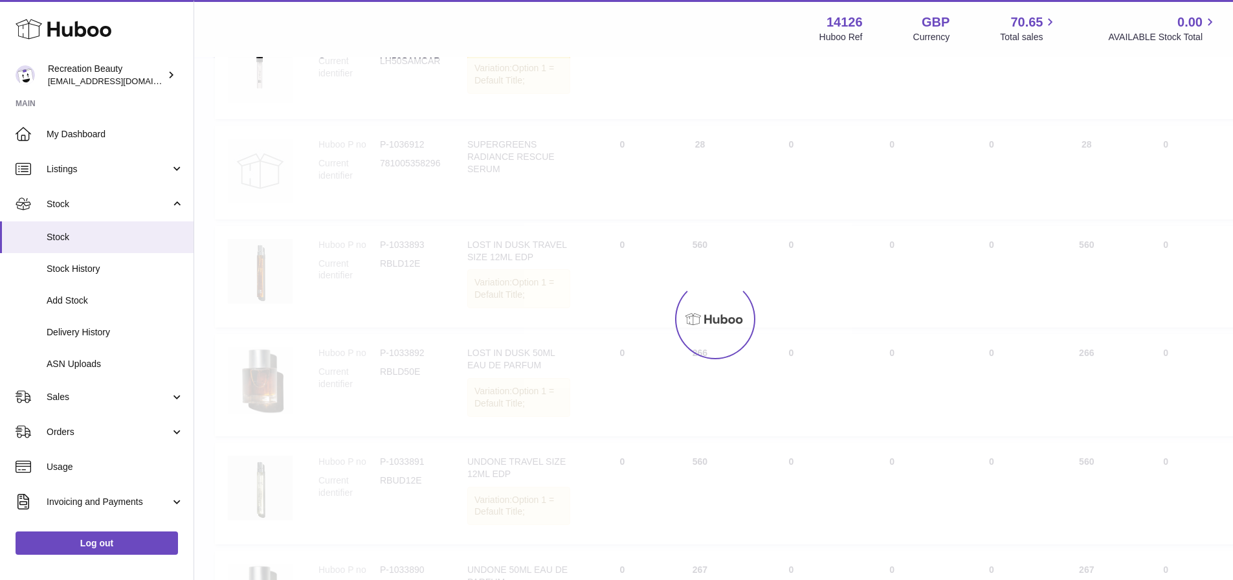
scroll to position [58, 0]
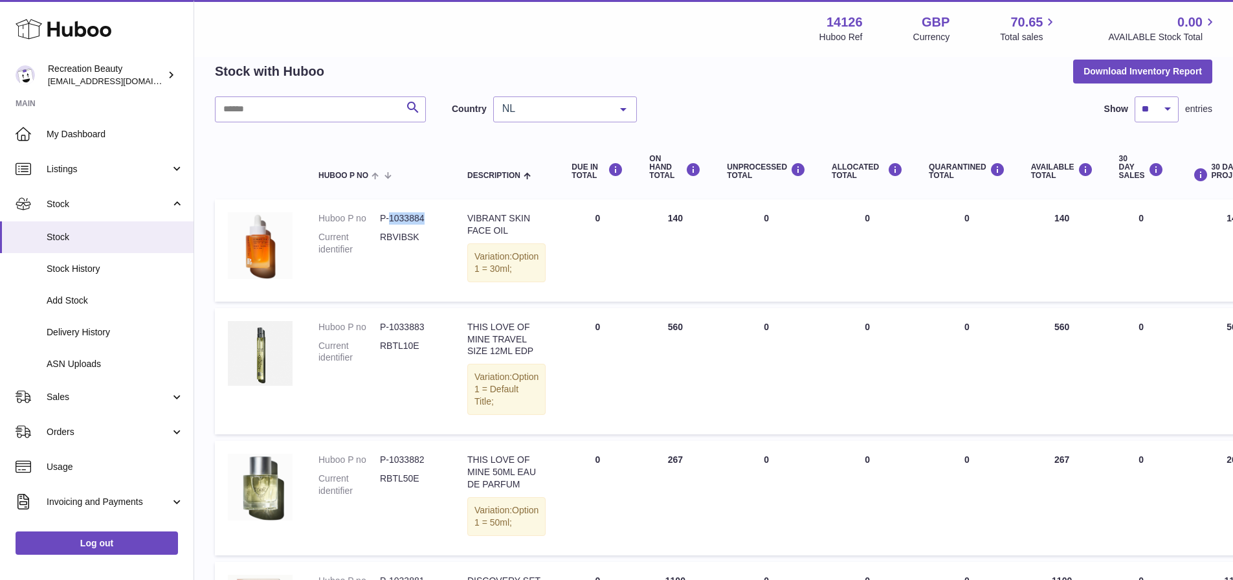
drag, startPoint x: 433, startPoint y: 216, endPoint x: 390, endPoint y: 218, distance: 42.7
click at [390, 218] on dd "P-1033884" at bounding box center [410, 218] width 61 height 12
drag, startPoint x: 428, startPoint y: 341, endPoint x: 388, endPoint y: 339, distance: 39.6
click at [388, 333] on dd "P-1033883" at bounding box center [410, 327] width 61 height 12
drag, startPoint x: 423, startPoint y: 500, endPoint x: 388, endPoint y: 498, distance: 34.3
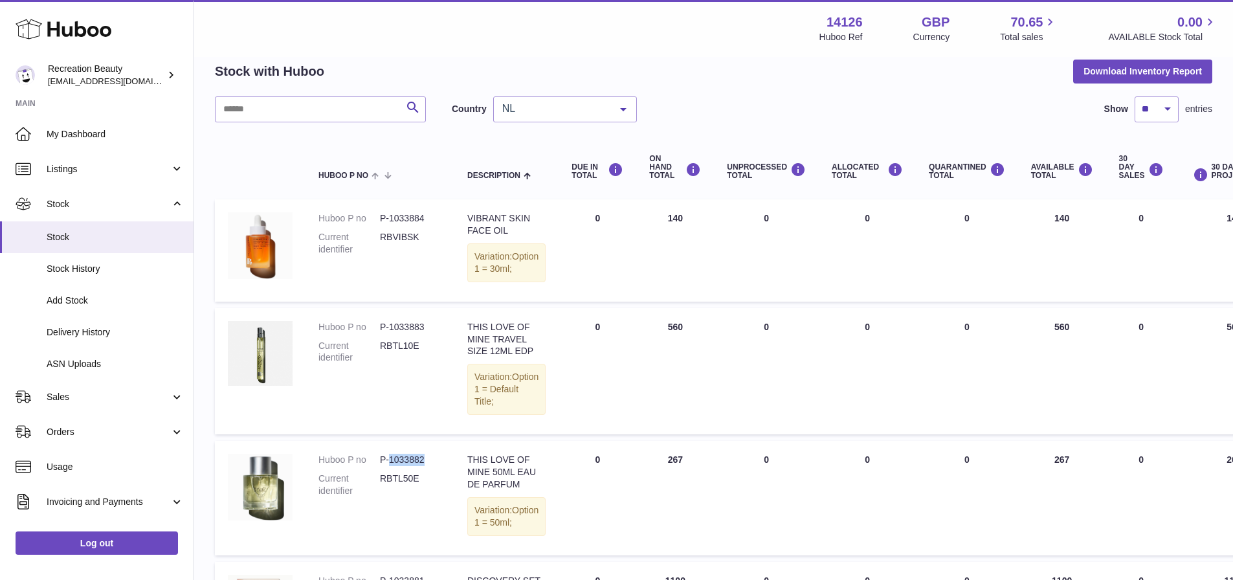
click at [388, 466] on dd "P-1033882" at bounding box center [410, 460] width 61 height 12
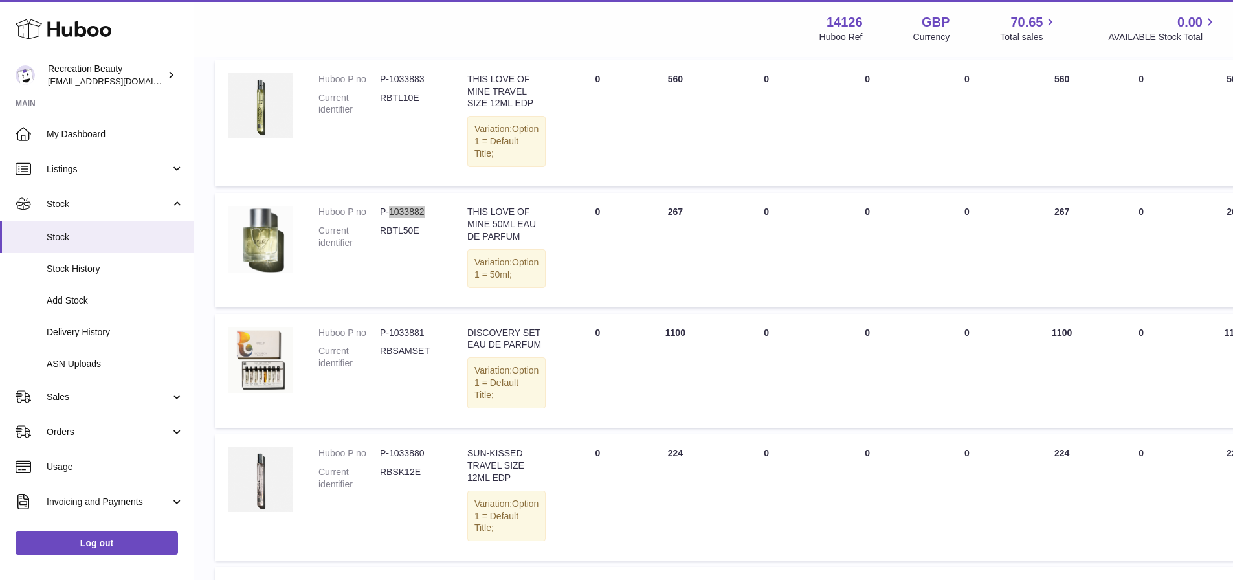
scroll to position [382, 0]
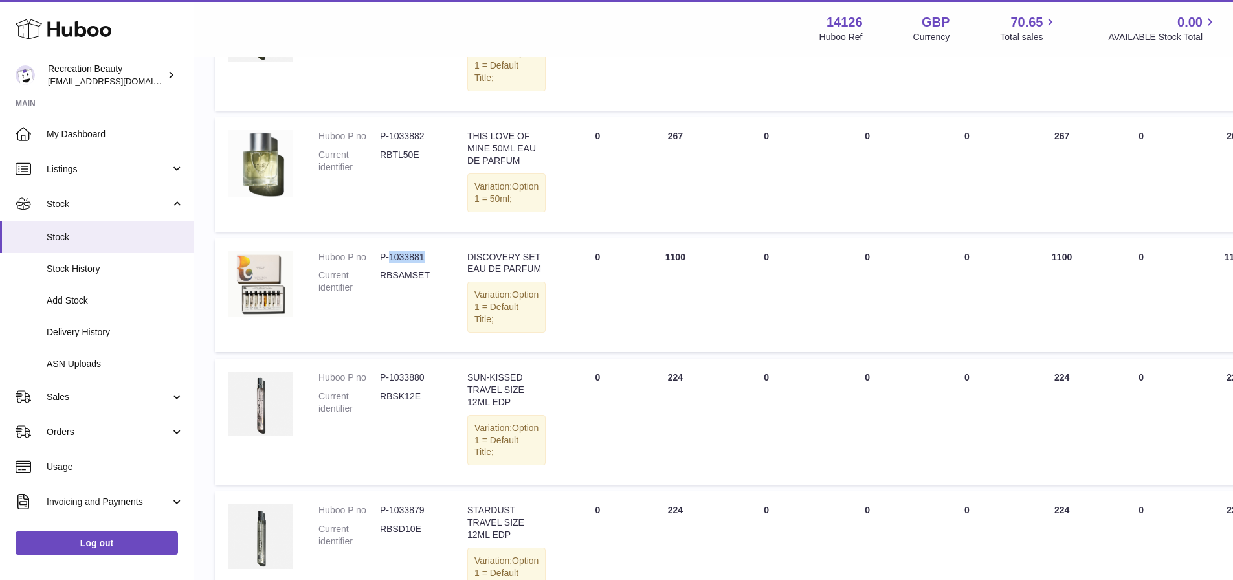
drag, startPoint x: 425, startPoint y: 320, endPoint x: 390, endPoint y: 317, distance: 35.1
click at [390, 263] on dd "P-1033881" at bounding box center [410, 257] width 61 height 12
drag, startPoint x: 425, startPoint y: 462, endPoint x: 388, endPoint y: 459, distance: 37.6
click at [390, 384] on dd "P-1033880" at bounding box center [410, 378] width 61 height 12
click at [388, 384] on dd "P-1033880" at bounding box center [410, 378] width 61 height 12
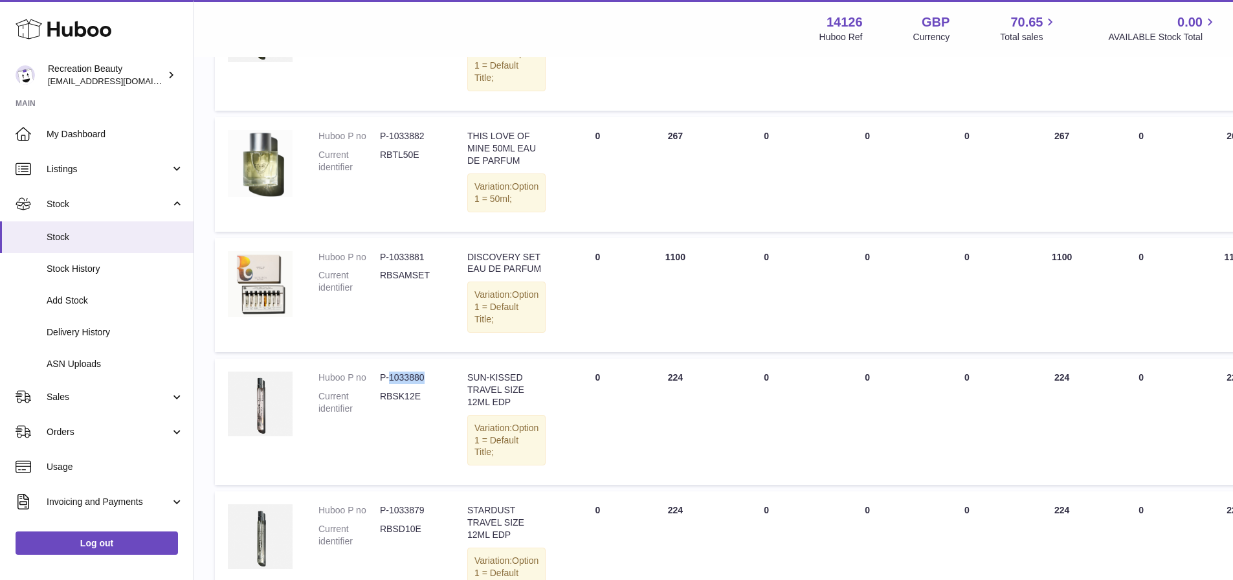
drag, startPoint x: 430, startPoint y: 460, endPoint x: 390, endPoint y: 460, distance: 39.5
click at [390, 384] on dd "P-1033880" at bounding box center [410, 378] width 61 height 12
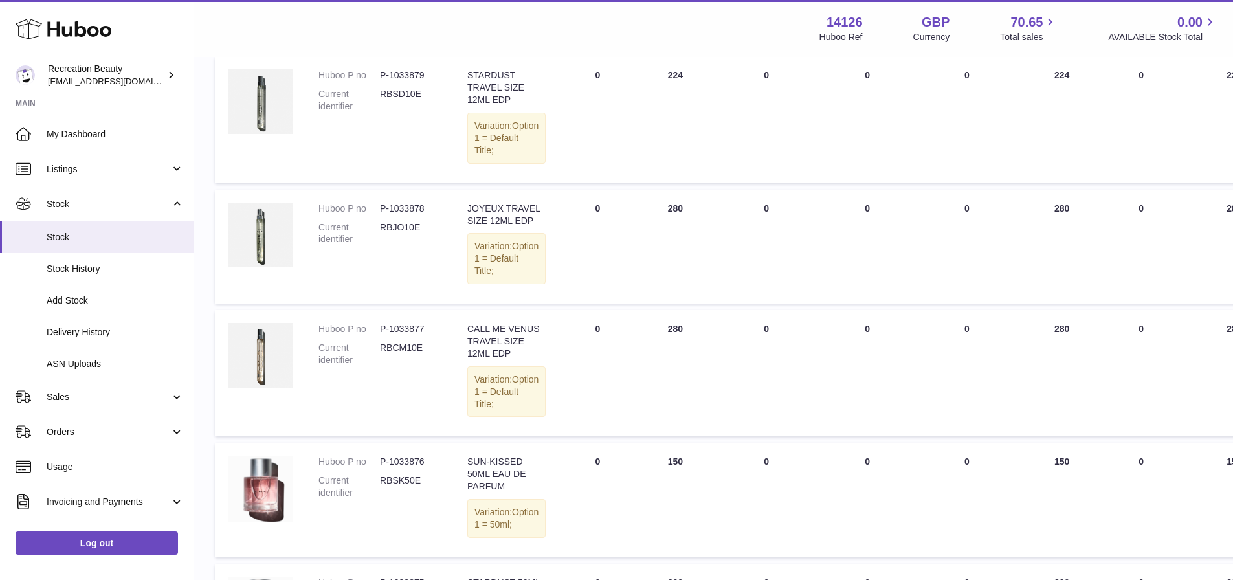
scroll to position [900, 0]
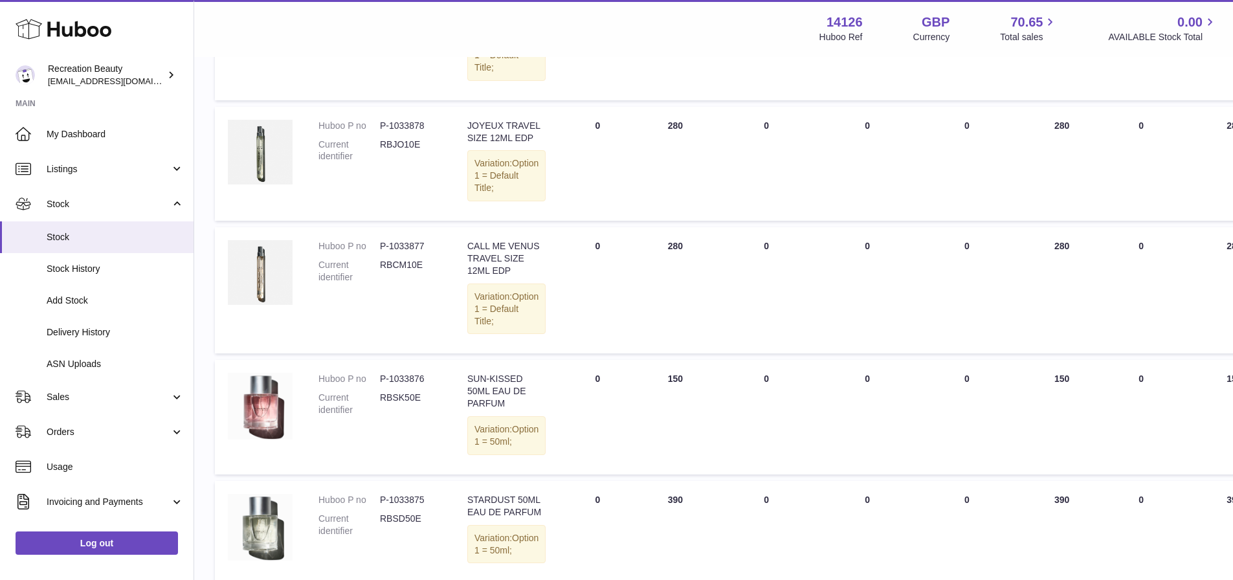
drag, startPoint x: 427, startPoint y: 89, endPoint x: 390, endPoint y: 87, distance: 36.3
drag, startPoint x: 425, startPoint y: 230, endPoint x: 391, endPoint y: 234, distance: 34.5
click at [391, 132] on dd "P-1033878" at bounding box center [410, 126] width 61 height 12
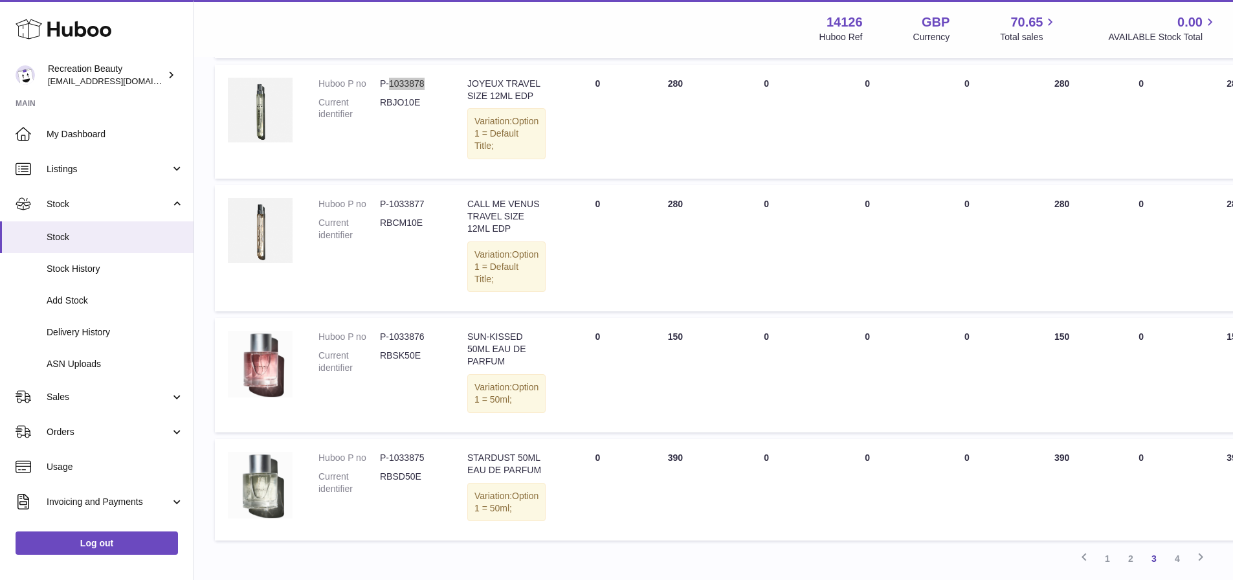
scroll to position [965, 0]
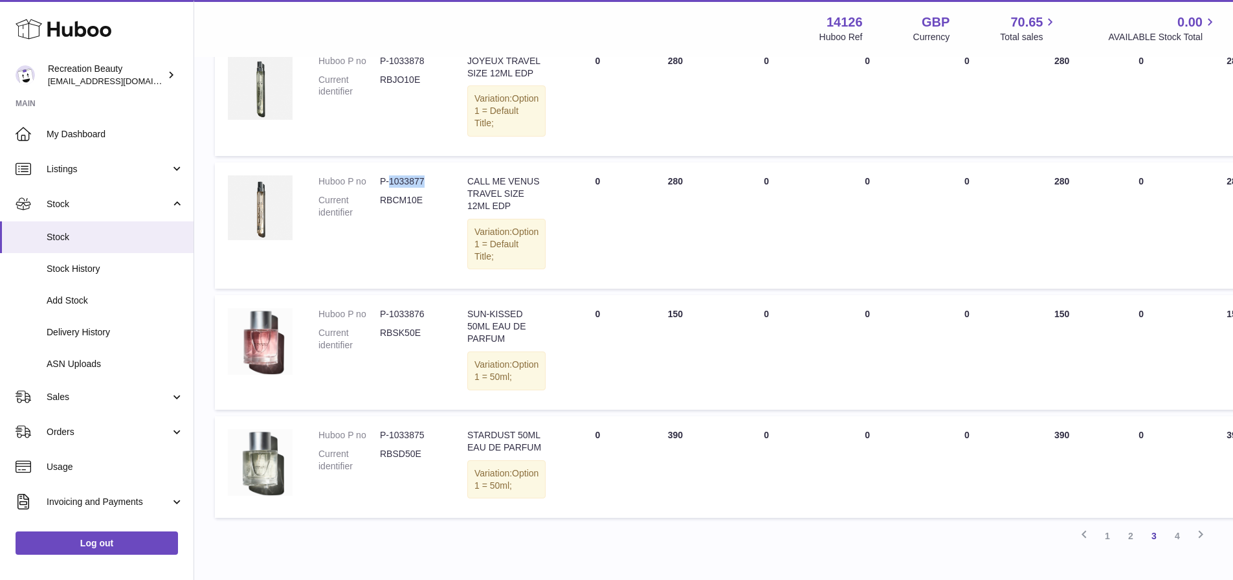
drag, startPoint x: 423, startPoint y: 320, endPoint x: 388, endPoint y: 317, distance: 34.5
click at [388, 188] on dd "P-1033877" at bounding box center [410, 181] width 61 height 12
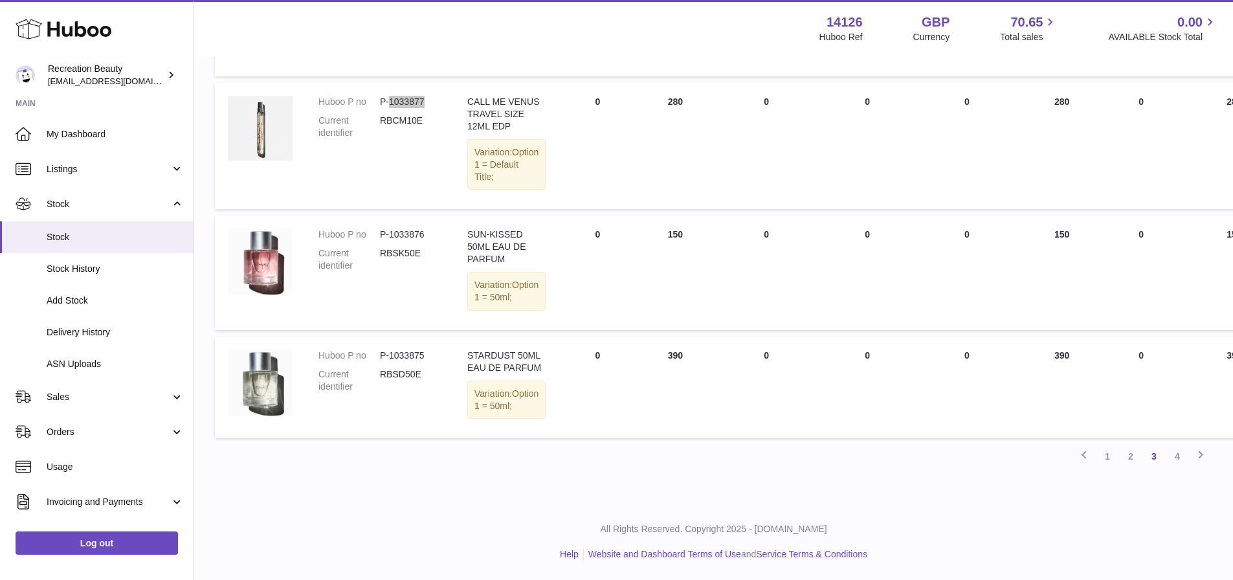
scroll to position [1159, 0]
drag, startPoint x: 424, startPoint y: 279, endPoint x: 389, endPoint y: 279, distance: 35.0
click at [389, 241] on dd "P-1033876" at bounding box center [410, 235] width 61 height 12
drag, startPoint x: 429, startPoint y: 413, endPoint x: 389, endPoint y: 408, distance: 39.8
click at [389, 362] on dd "P-1033875" at bounding box center [410, 356] width 61 height 12
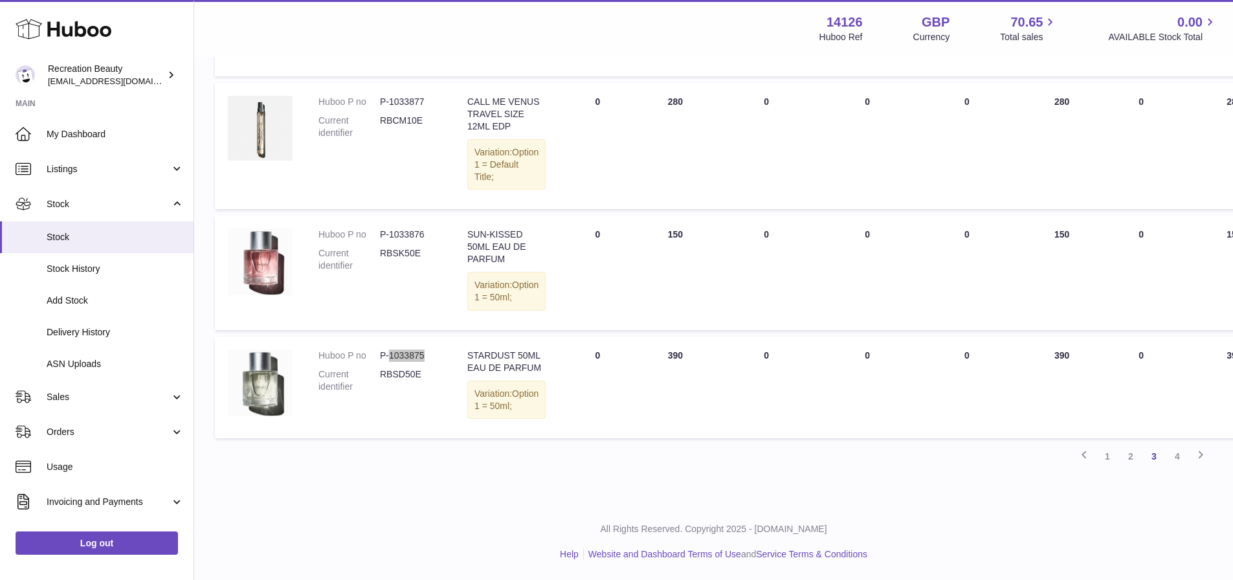
scroll to position [1240, 0]
click at [1176, 461] on link "4" at bounding box center [1177, 456] width 23 height 23
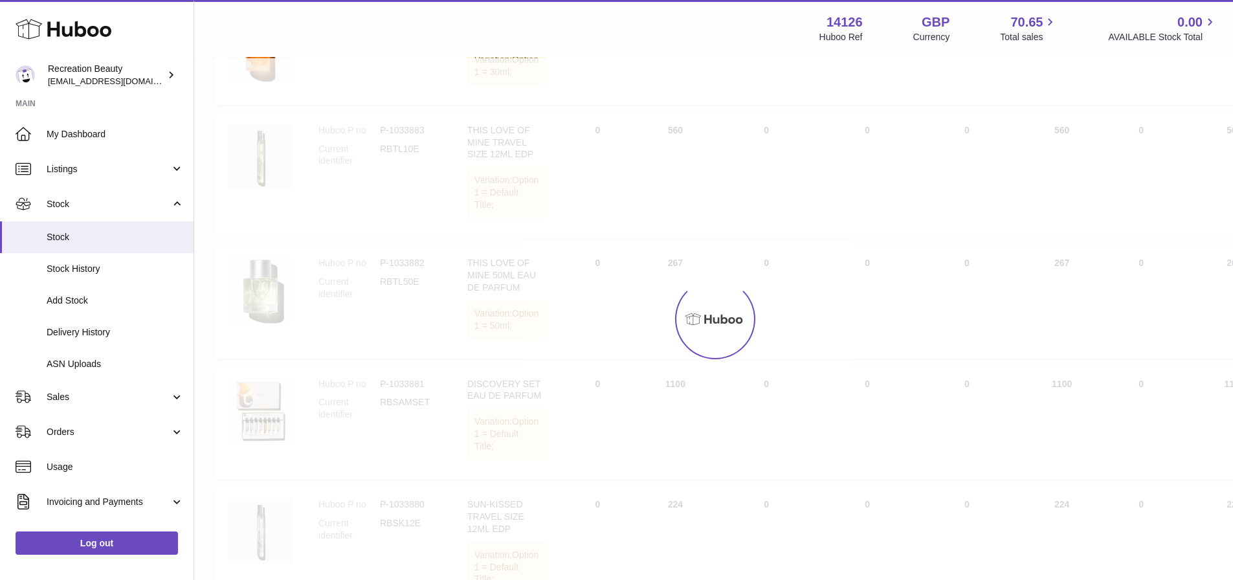
scroll to position [58, 0]
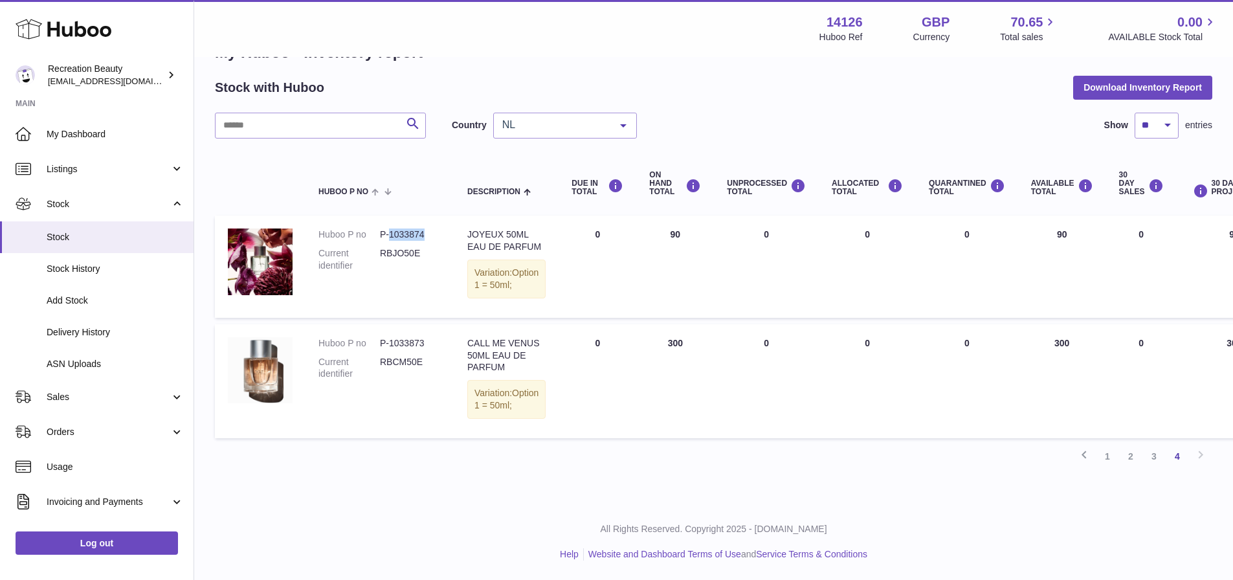
drag, startPoint x: 429, startPoint y: 216, endPoint x: 388, endPoint y: 215, distance: 41.5
click at [388, 229] on dd "P-1033874" at bounding box center [410, 235] width 61 height 12
drag, startPoint x: 414, startPoint y: 352, endPoint x: 389, endPoint y: 350, distance: 24.7
click at [389, 350] on dd "P-1033873" at bounding box center [410, 343] width 61 height 12
click at [1128, 468] on link "2" at bounding box center [1130, 456] width 23 height 23
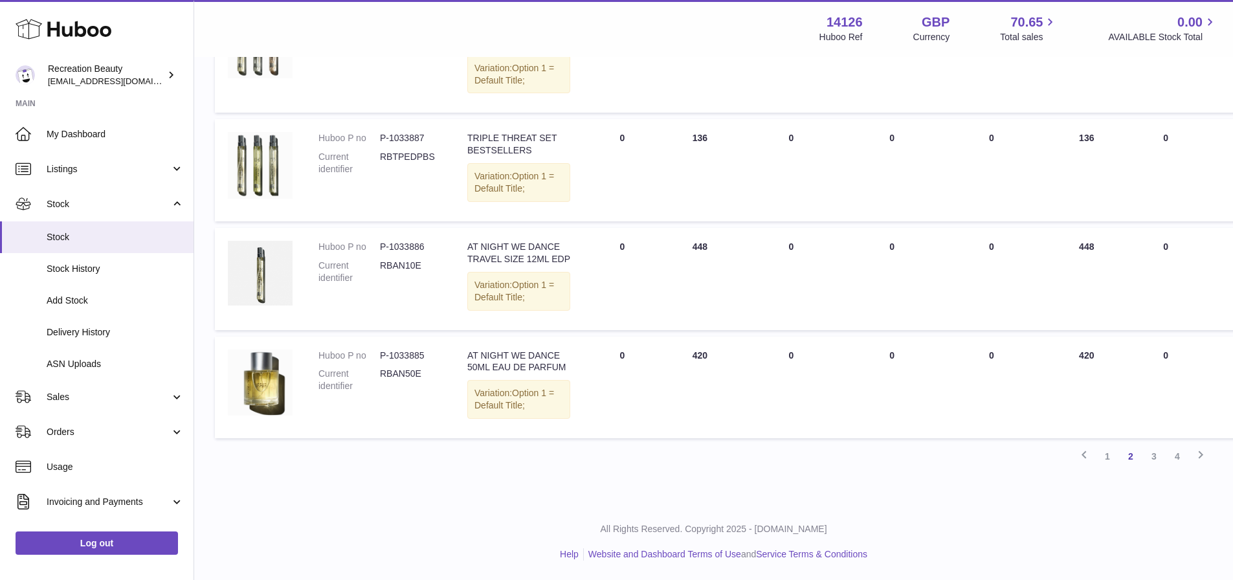
scroll to position [1110, 0]
click at [1146, 460] on link "3" at bounding box center [1154, 456] width 23 height 23
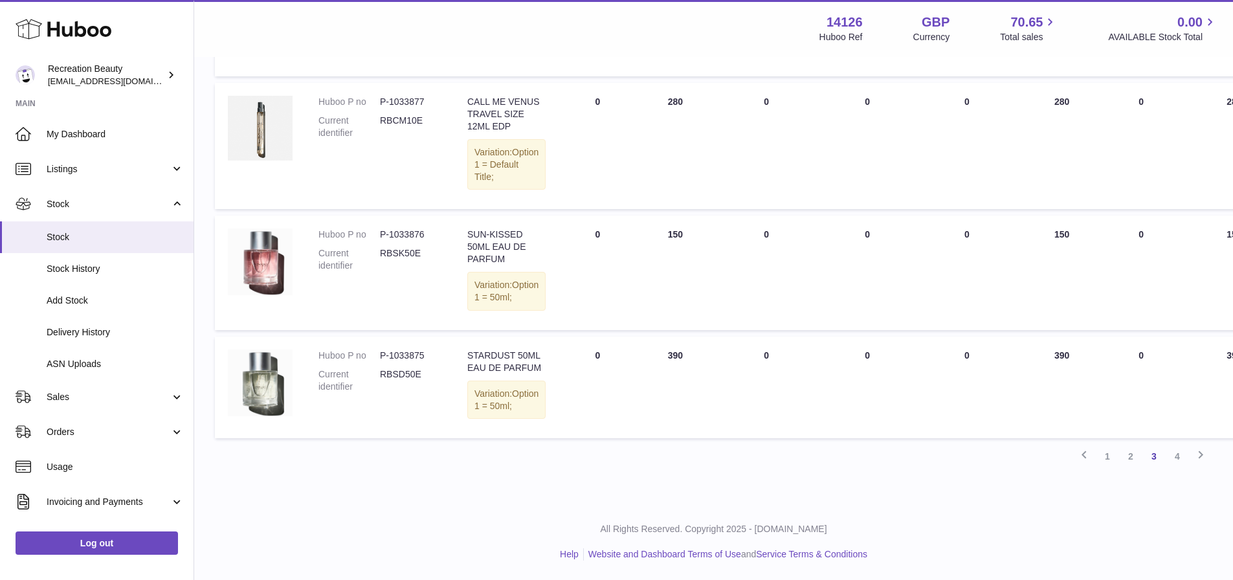
scroll to position [1240, 0]
click at [1130, 461] on link "2" at bounding box center [1130, 456] width 23 height 23
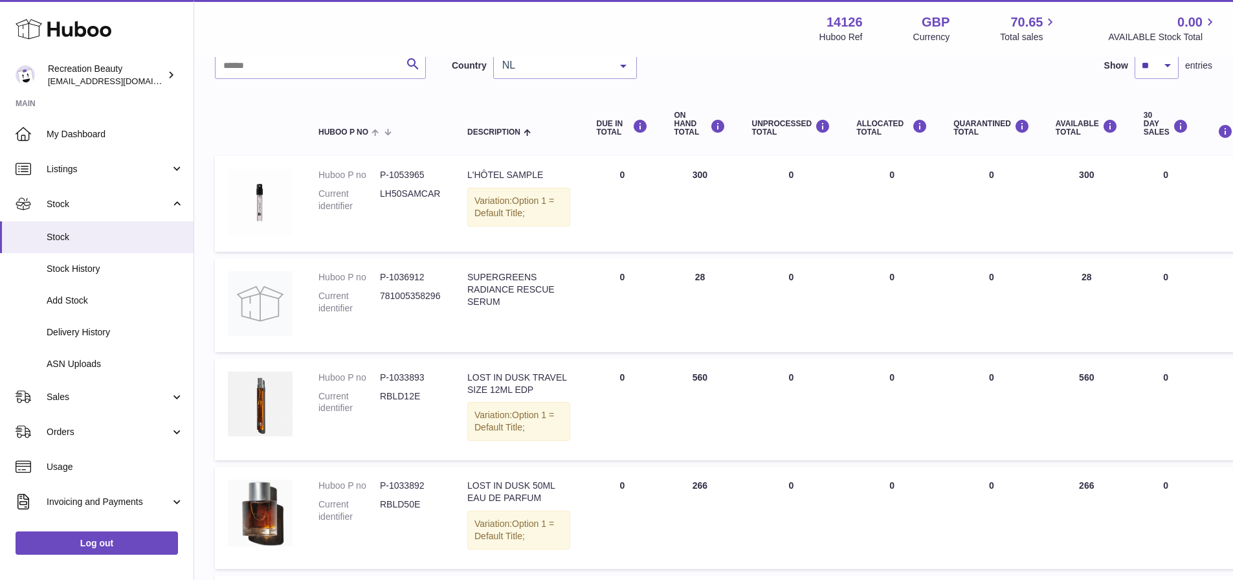
scroll to position [123, 0]
